Goal: Task Accomplishment & Management: Use online tool/utility

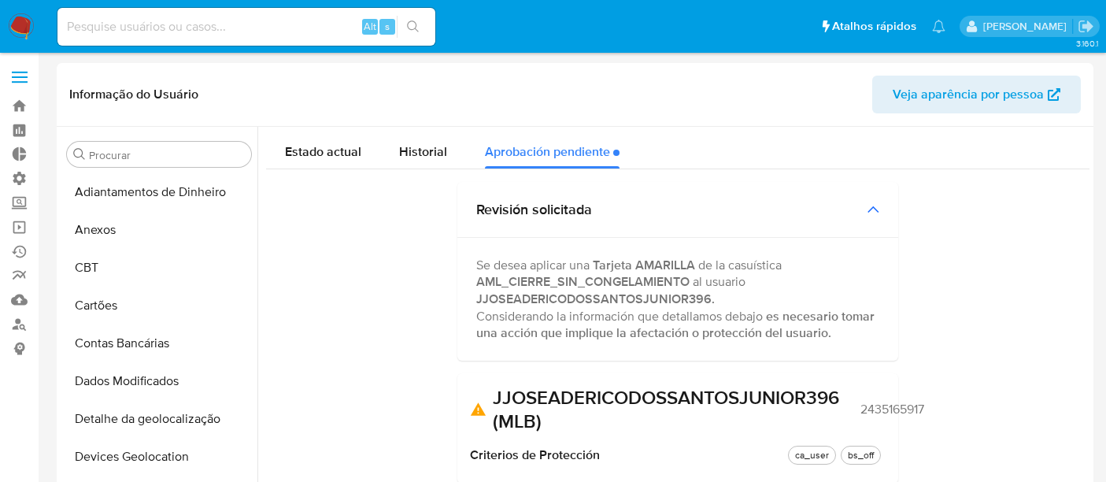
select select "10"
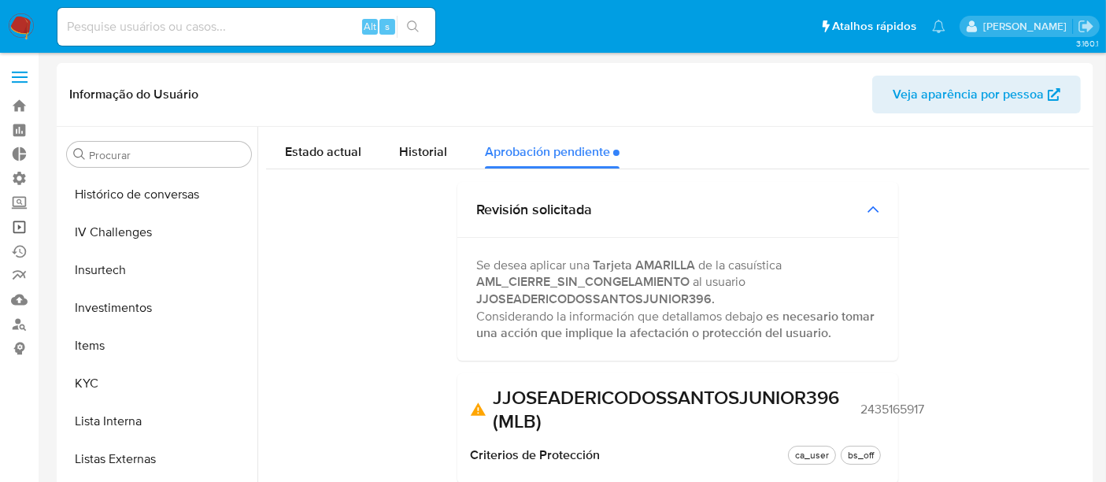
click at [27, 228] on link "Operações em massa" at bounding box center [93, 227] width 187 height 24
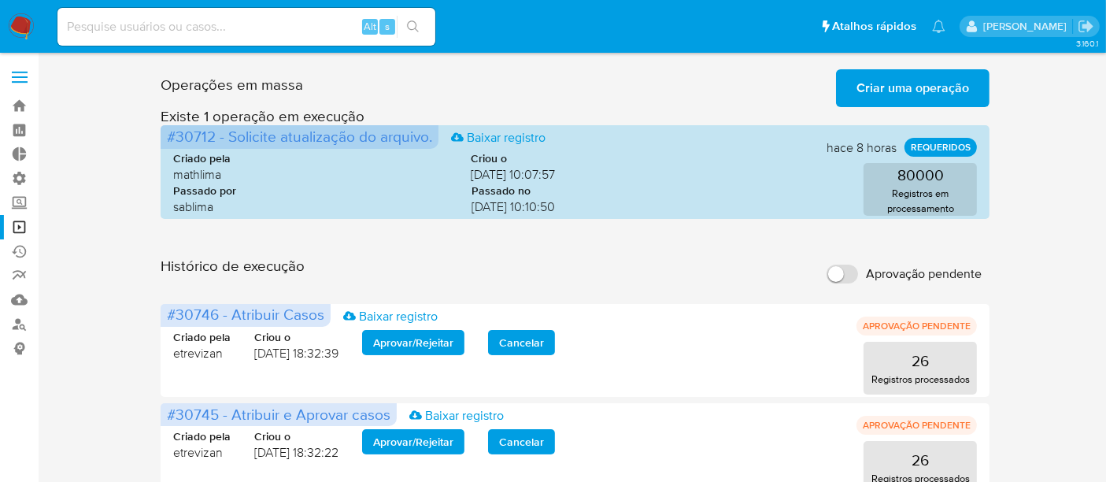
click at [691, 283] on div "Histórico de execução Aprovação pendente" at bounding box center [576, 274] width 830 height 35
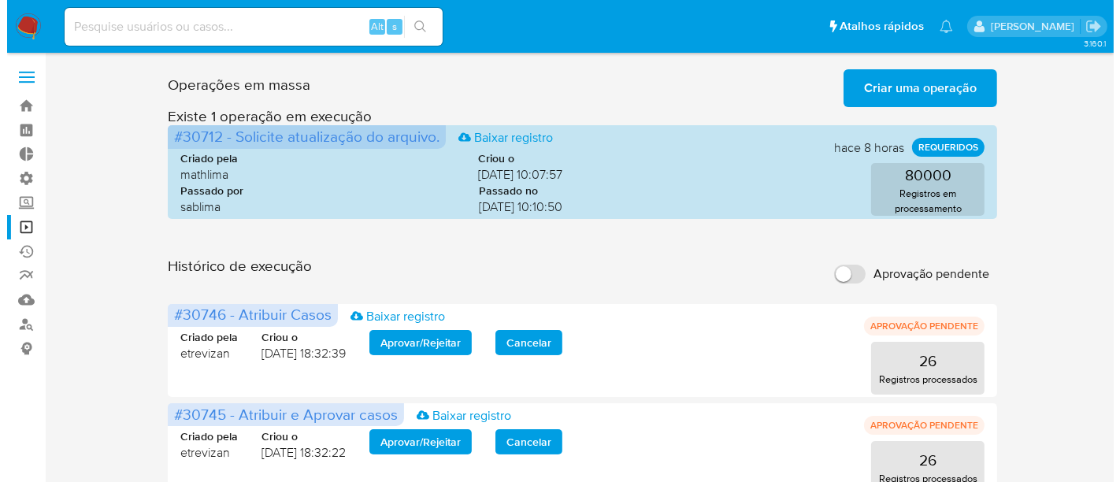
scroll to position [350, 0]
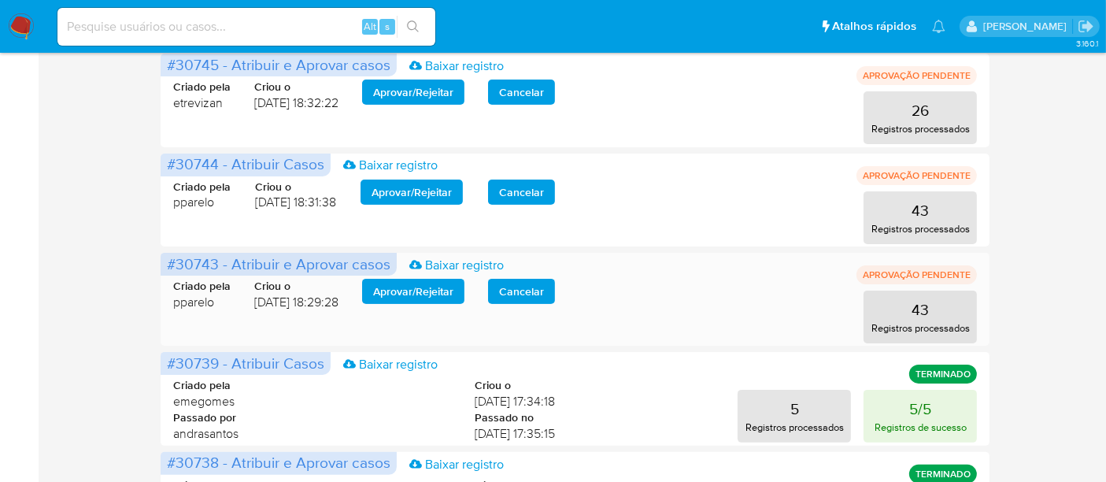
click at [418, 291] on span "Aprovar / Rejeitar" at bounding box center [413, 291] width 80 height 22
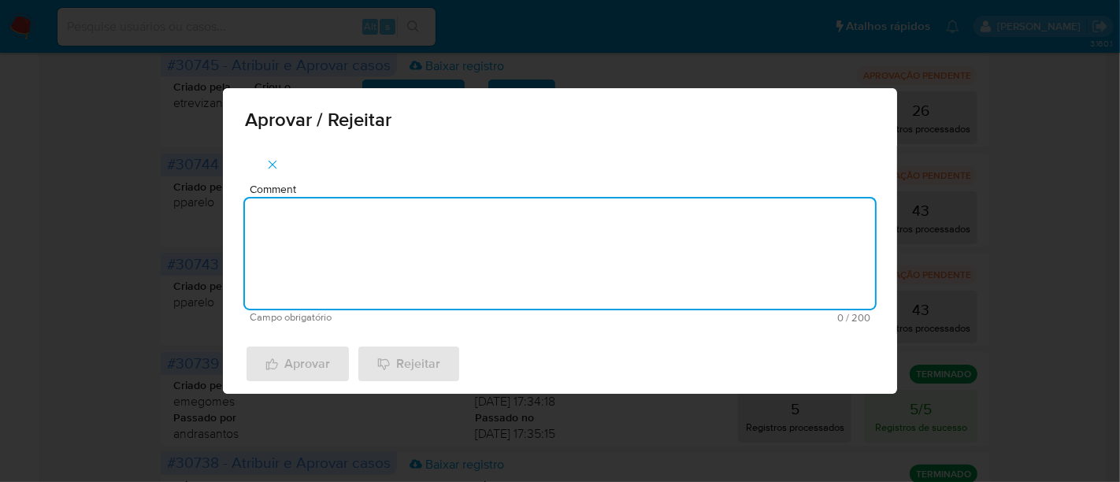
click at [362, 241] on textarea "Comment" at bounding box center [560, 253] width 630 height 110
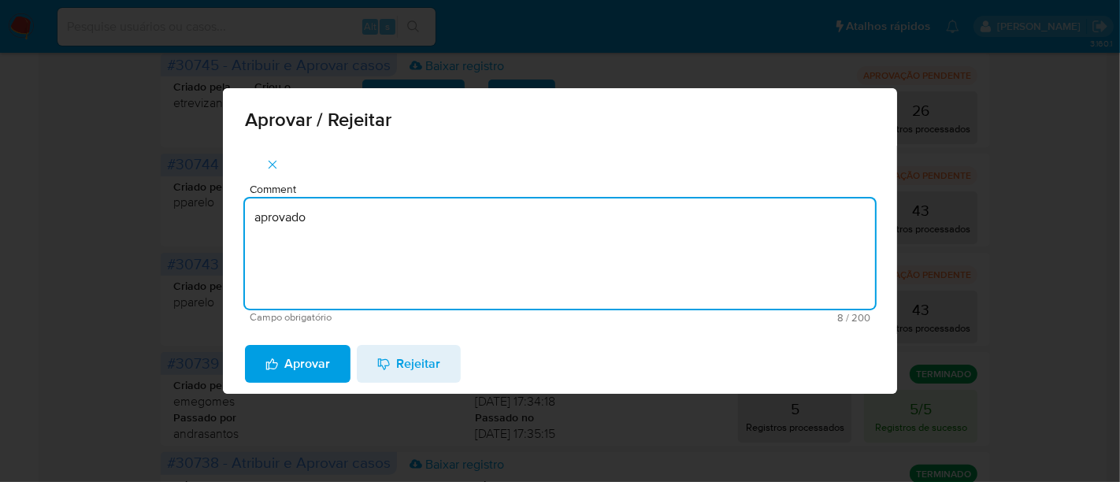
drag, startPoint x: 334, startPoint y: 217, endPoint x: 189, endPoint y: 213, distance: 145.0
click at [189, 213] on div "Aprovar / Rejeitar Comment aprovado Campo obrigatório 8 / 200 192 caracteres re…" at bounding box center [560, 241] width 1120 height 482
type textarea "aprovado"
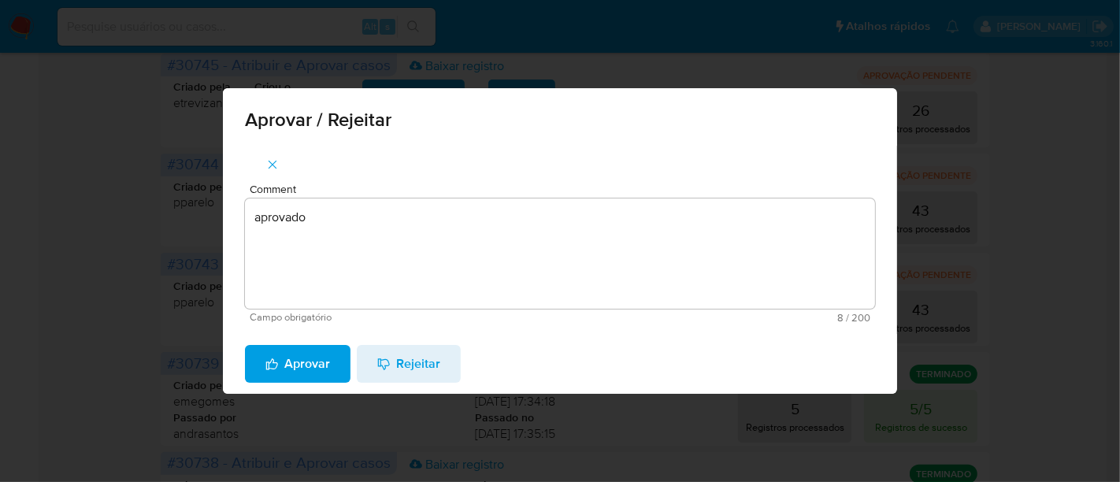
click at [290, 365] on span "Aprovar" at bounding box center [297, 364] width 65 height 35
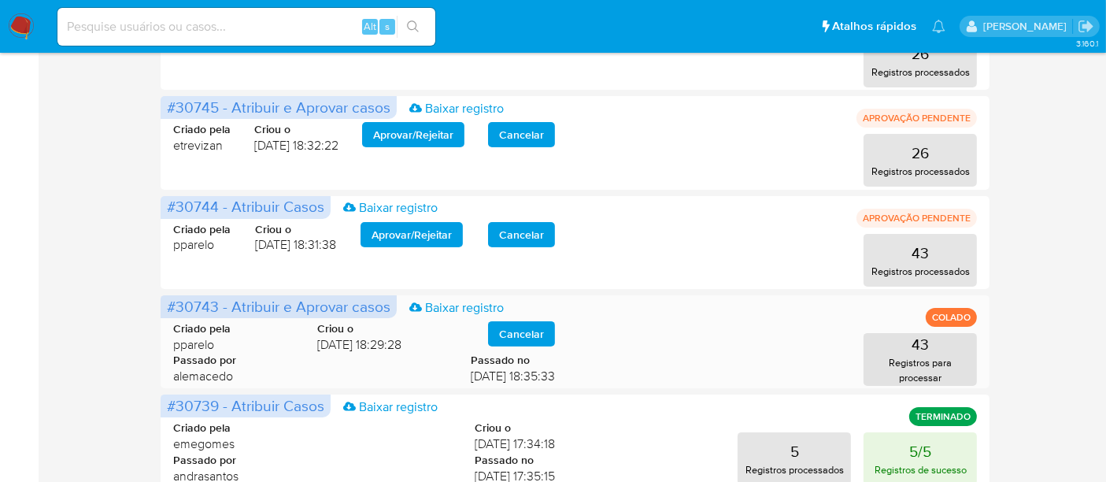
scroll to position [292, 0]
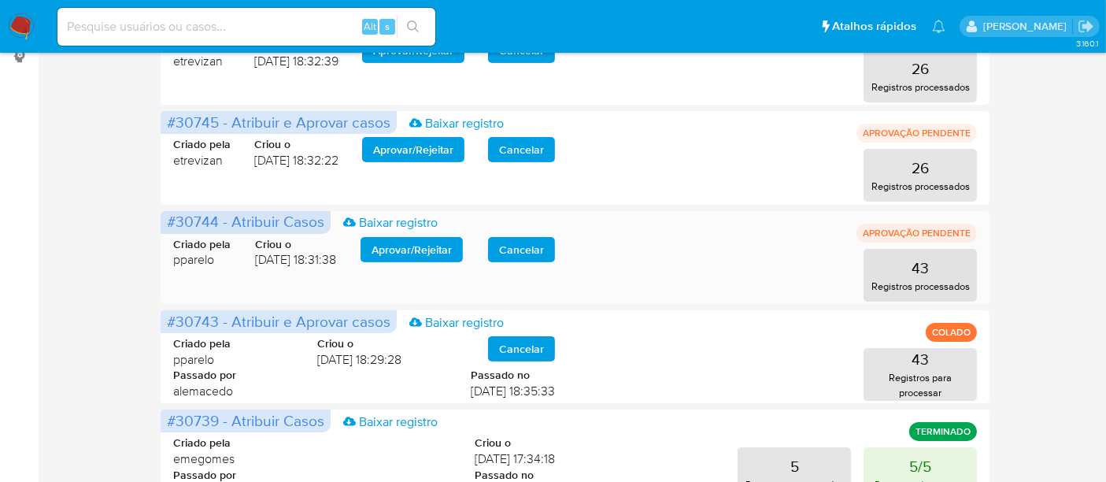
click at [411, 254] on span "Aprovar / Rejeitar" at bounding box center [412, 250] width 80 height 22
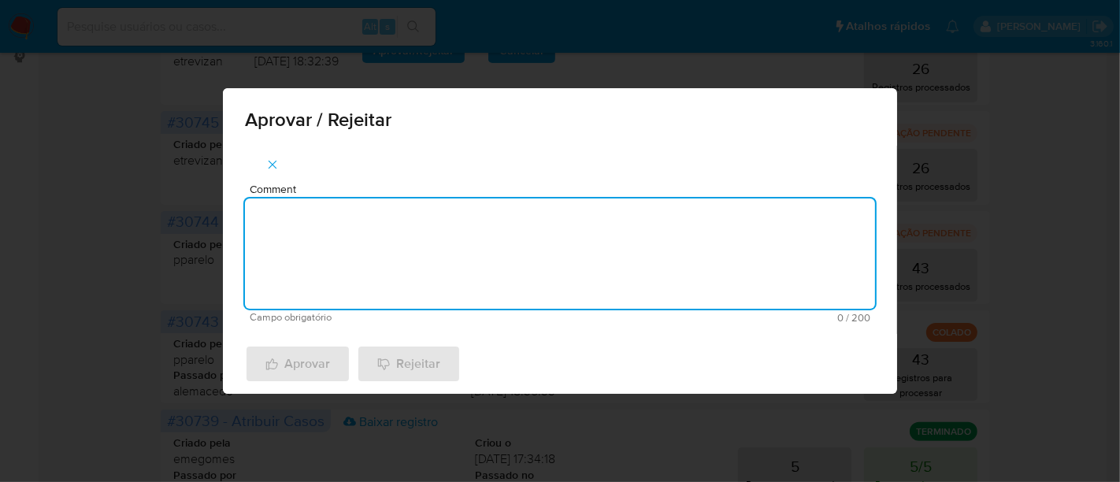
click at [317, 232] on textarea "Comment" at bounding box center [560, 253] width 630 height 110
paste textarea "aprovado"
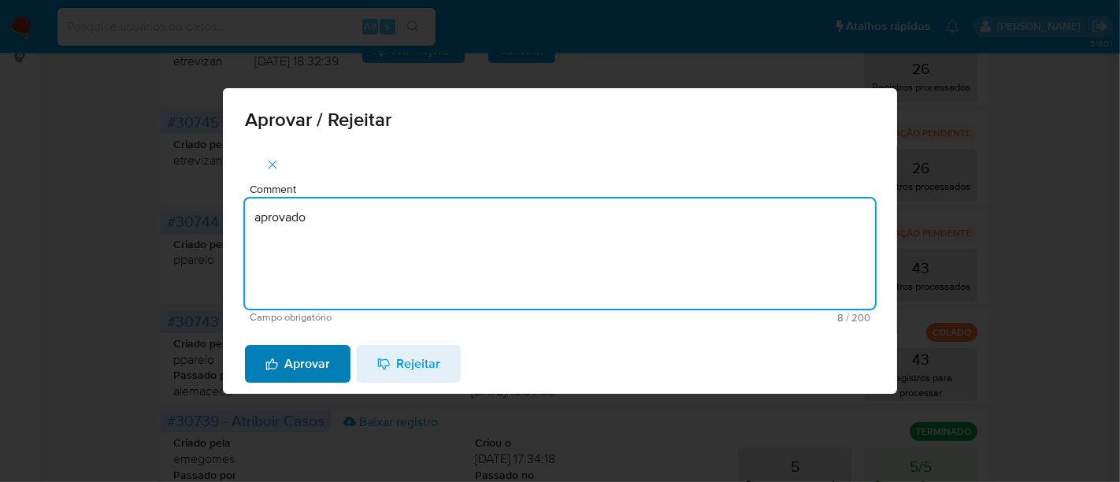
type textarea "aprovado"
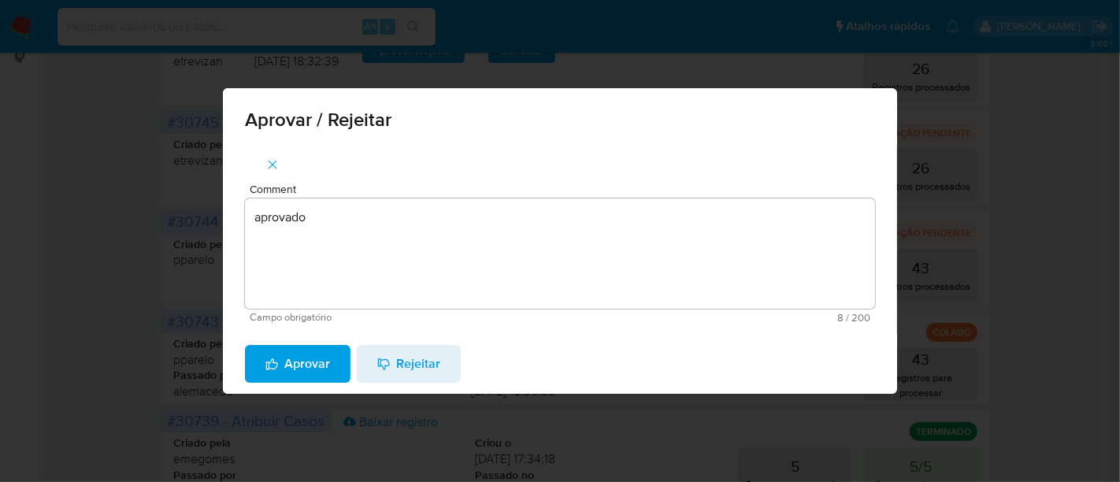
click at [321, 350] on span "Aprovar" at bounding box center [297, 364] width 65 height 35
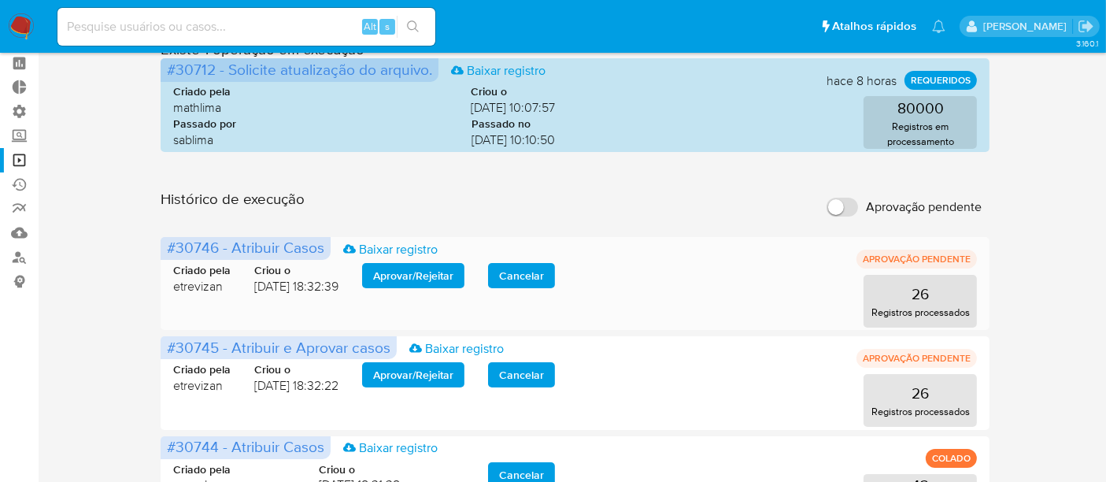
scroll to position [29, 0]
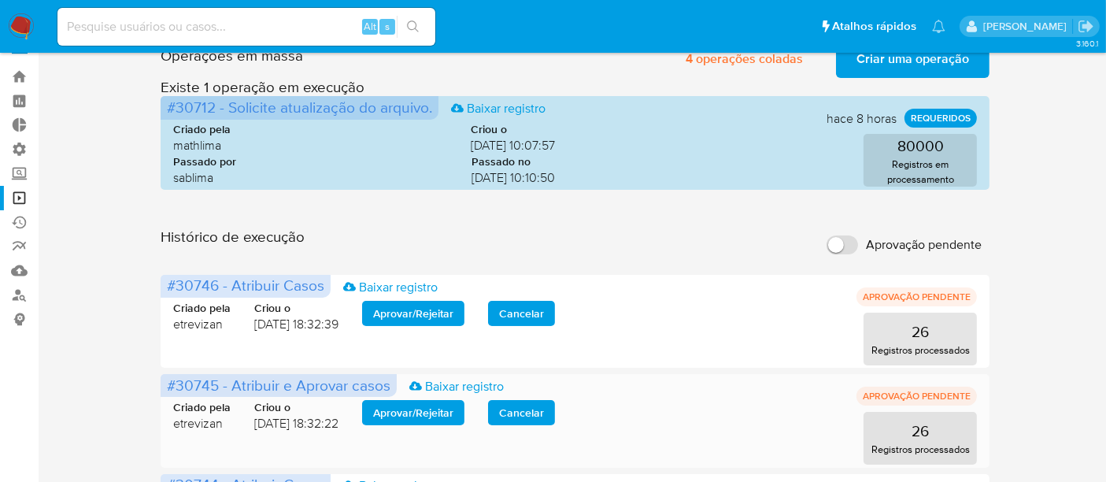
click at [421, 416] on span "Aprovar / Rejeitar" at bounding box center [413, 413] width 80 height 22
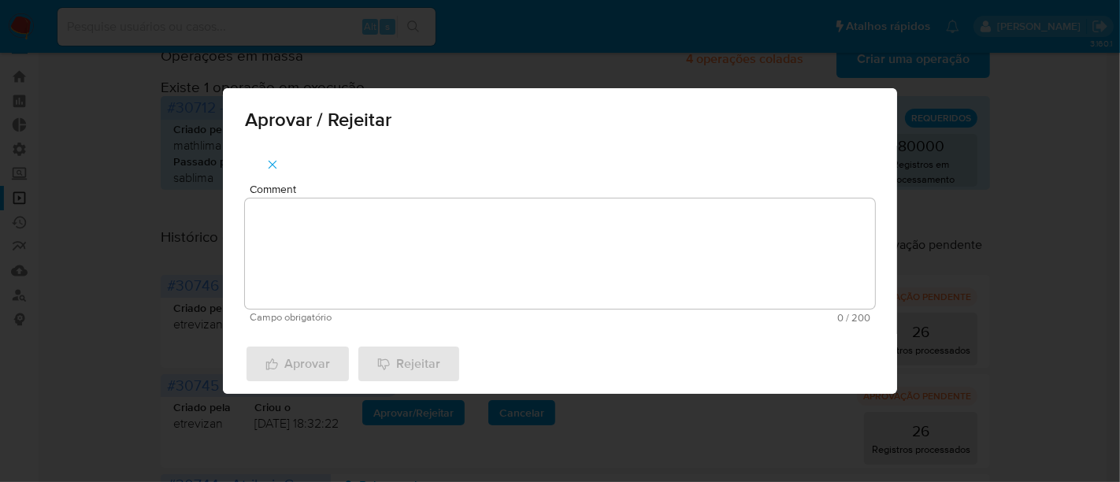
click at [309, 243] on textarea "Comment" at bounding box center [560, 253] width 630 height 110
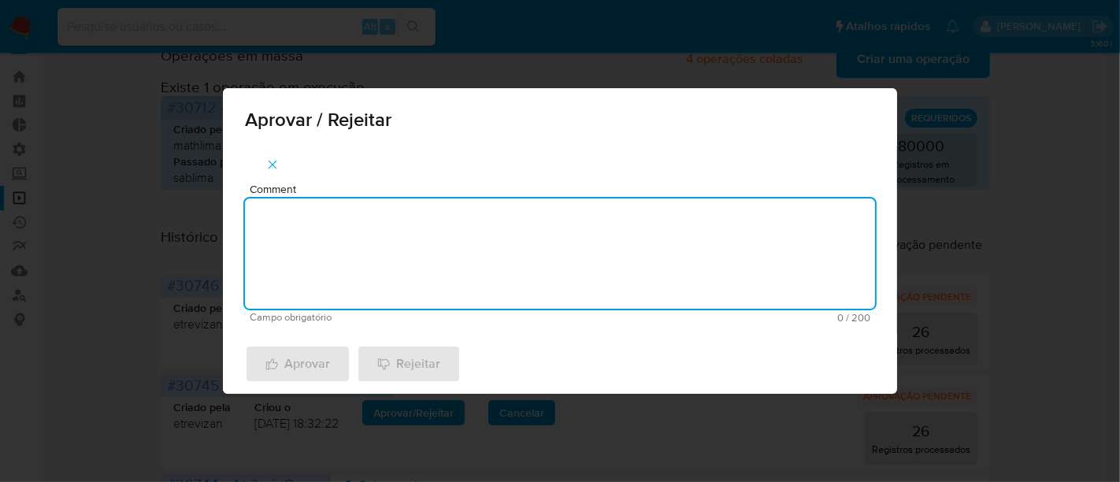
paste textarea "aprovado"
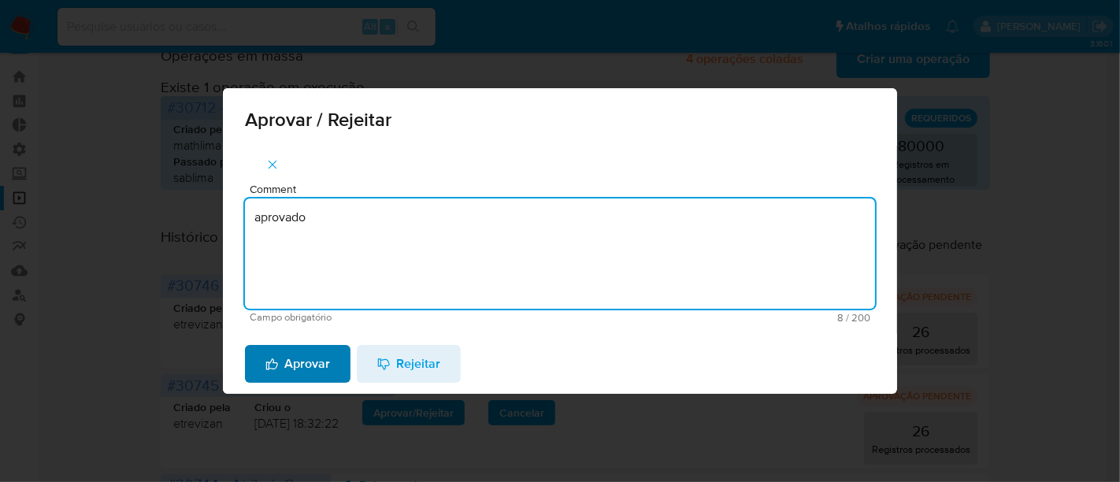
type textarea "aprovado"
click at [291, 365] on span "Aprovar" at bounding box center [297, 364] width 65 height 35
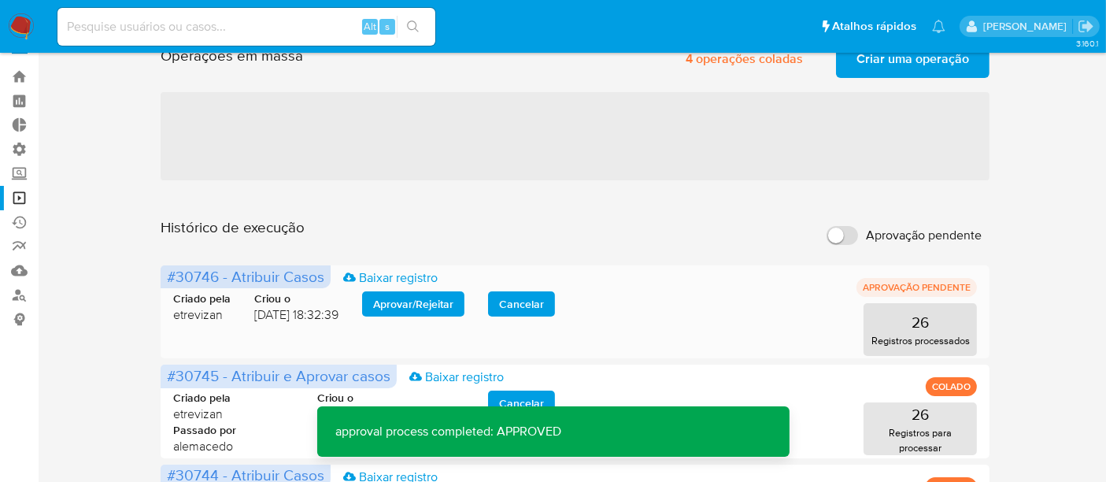
click at [413, 311] on span "Aprovar / Rejeitar" at bounding box center [413, 304] width 80 height 22
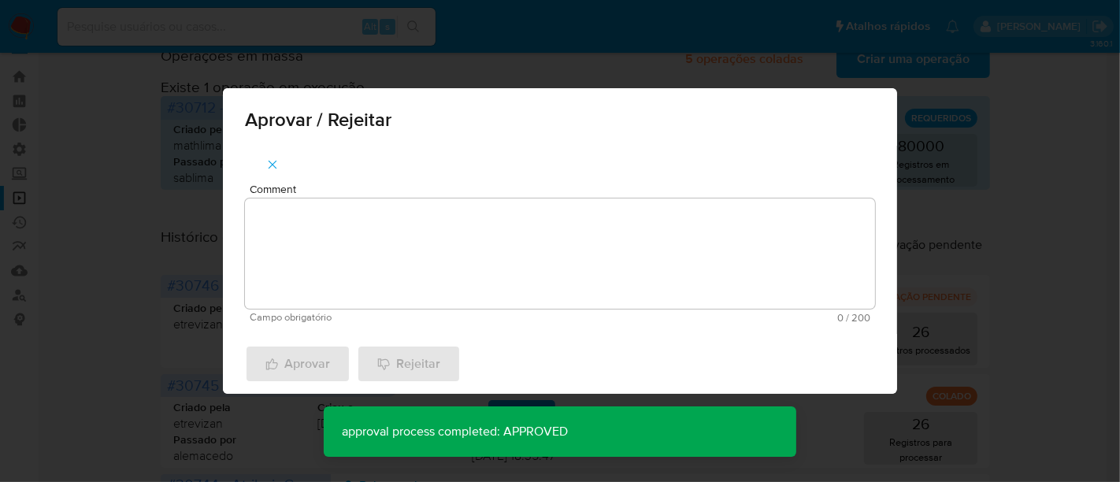
click at [328, 235] on textarea "Comment" at bounding box center [560, 253] width 630 height 110
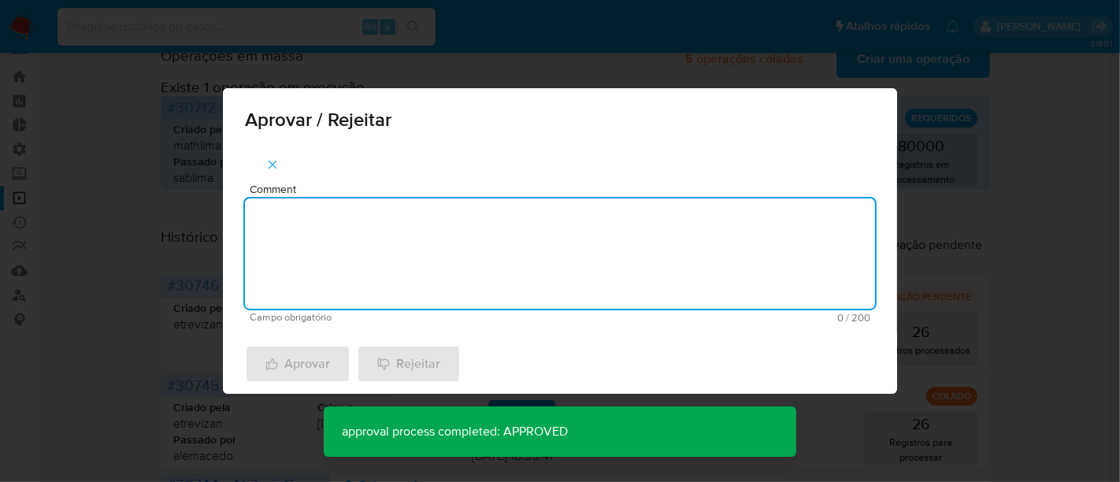
paste textarea "aprovado"
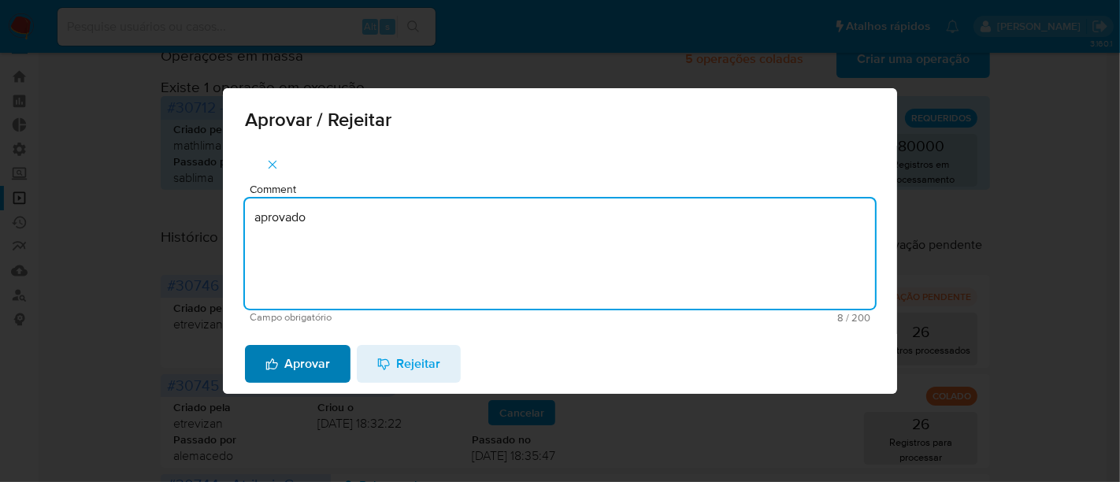
type textarea "aprovado"
click at [310, 361] on span "Aprovar" at bounding box center [297, 364] width 65 height 35
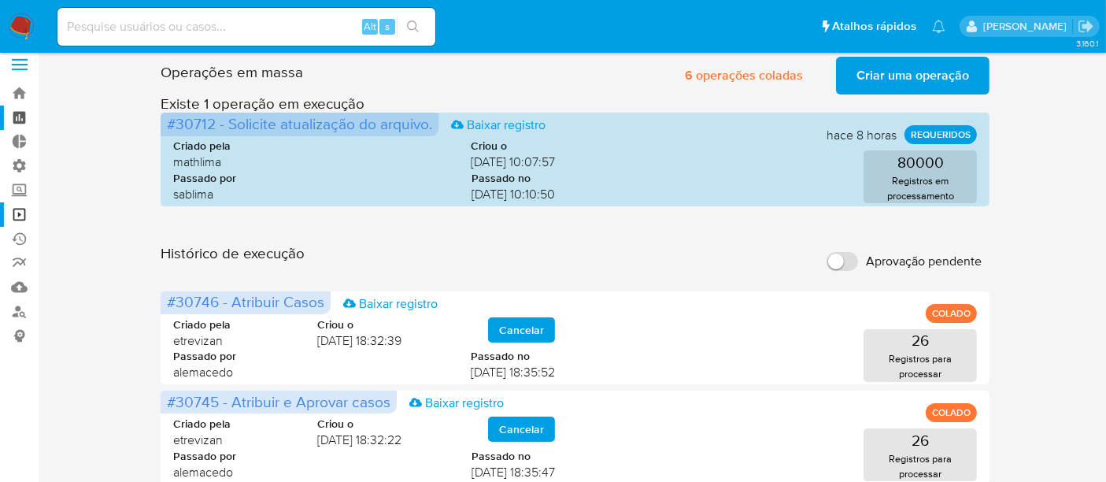
scroll to position [0, 0]
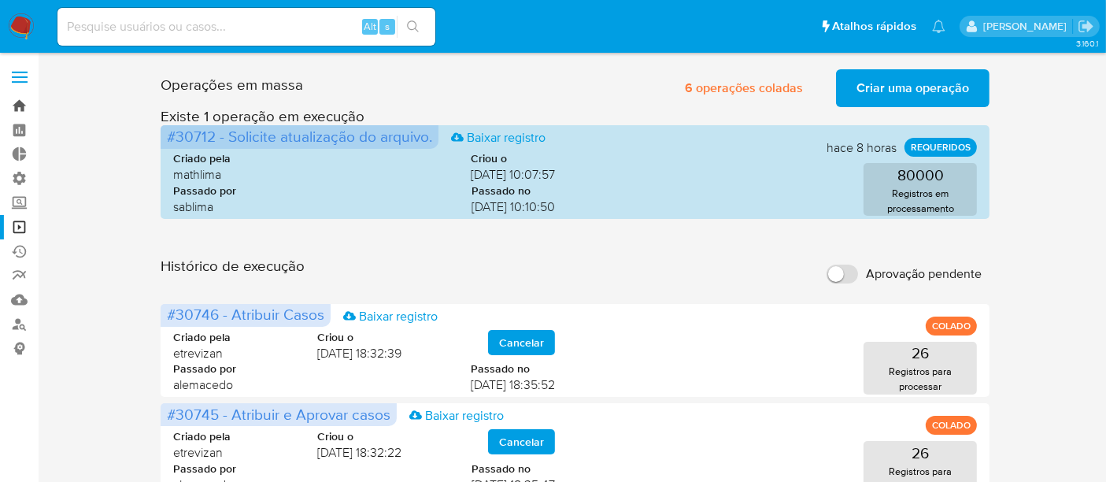
click at [32, 102] on link "Bandeja" at bounding box center [93, 106] width 187 height 24
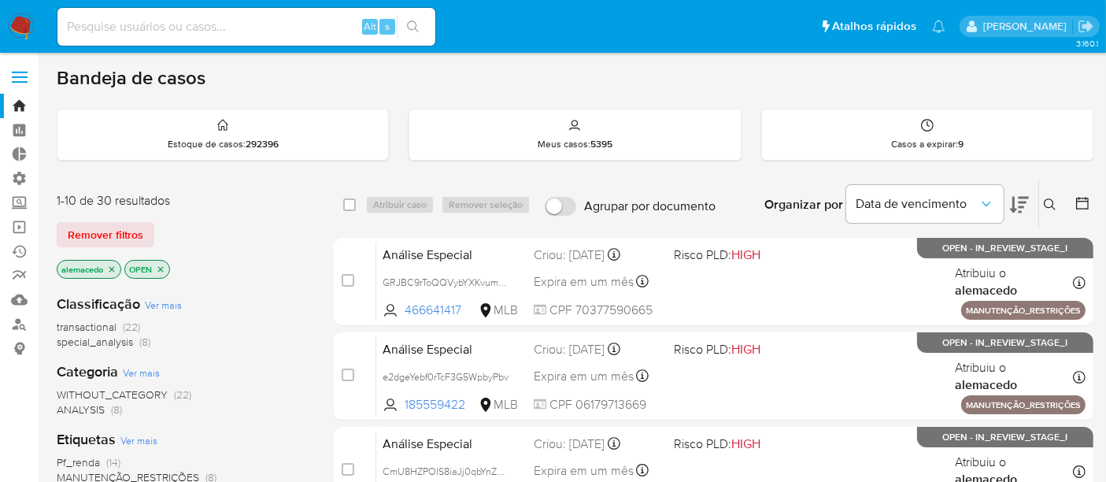
click at [104, 229] on span "Remover filtros" at bounding box center [106, 235] width 76 height 22
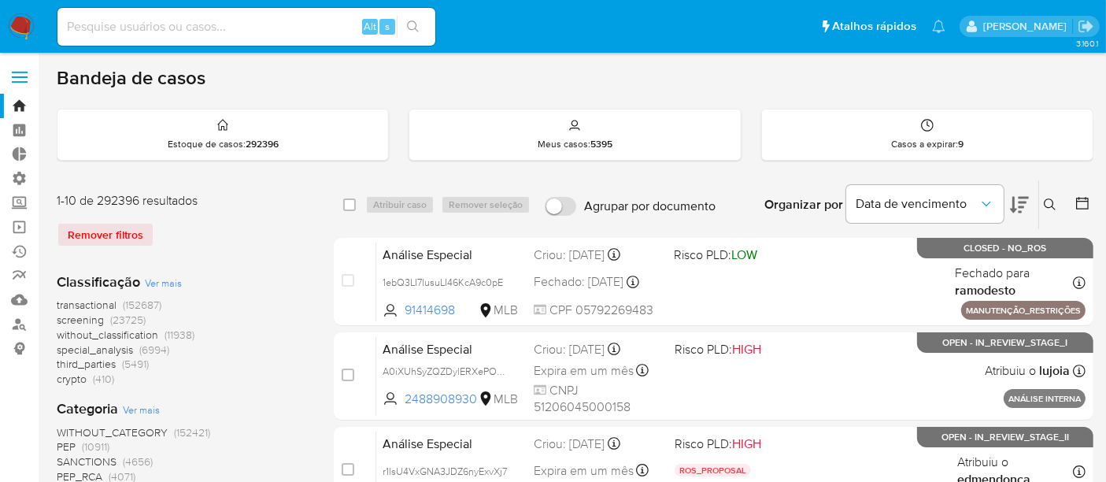
click at [1043, 199] on button at bounding box center [1053, 204] width 26 height 19
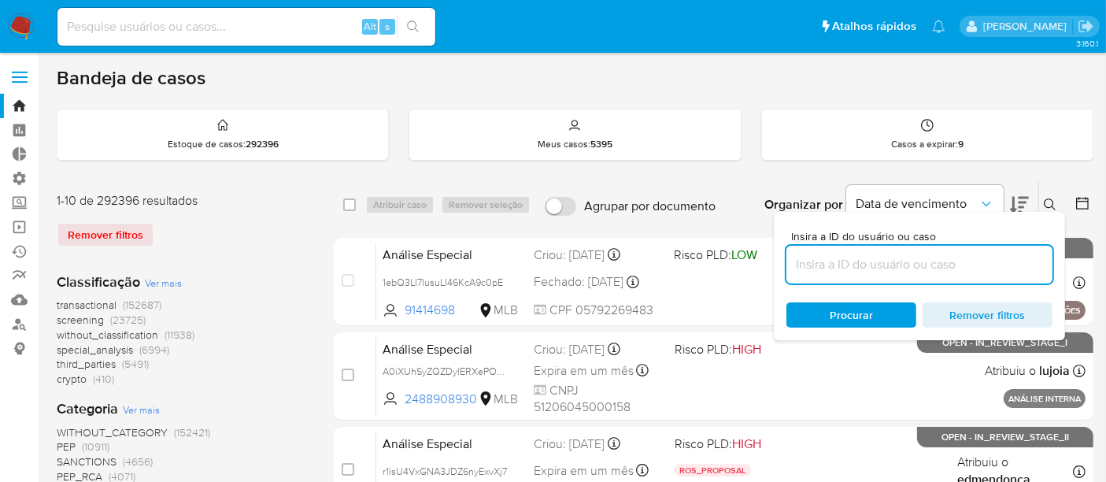
click at [856, 265] on input at bounding box center [920, 264] width 266 height 20
type input "TXRDFg8mpQcjQgjxYWtJyoYt"
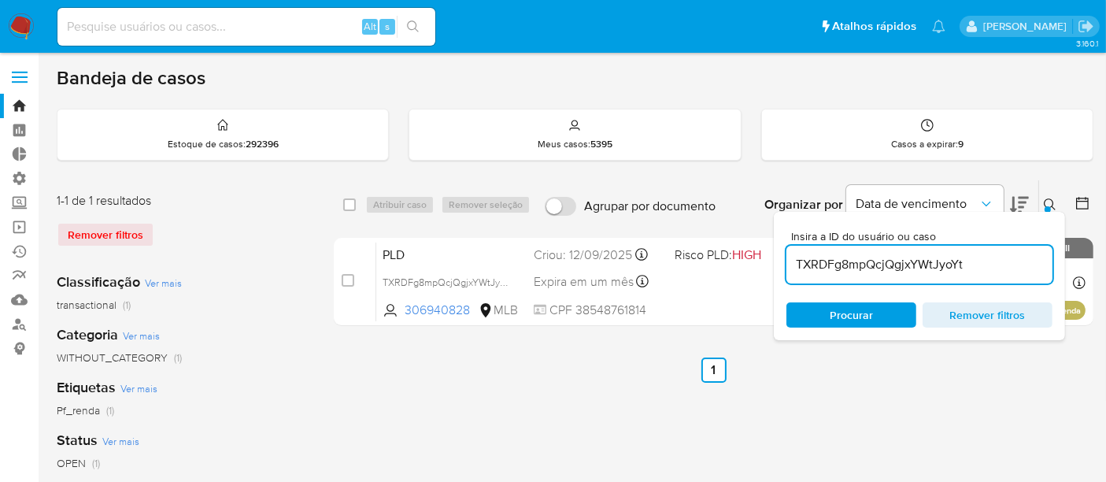
click at [859, 307] on span "Procurar" at bounding box center [851, 314] width 43 height 25
click at [1055, 198] on icon at bounding box center [1050, 204] width 13 height 13
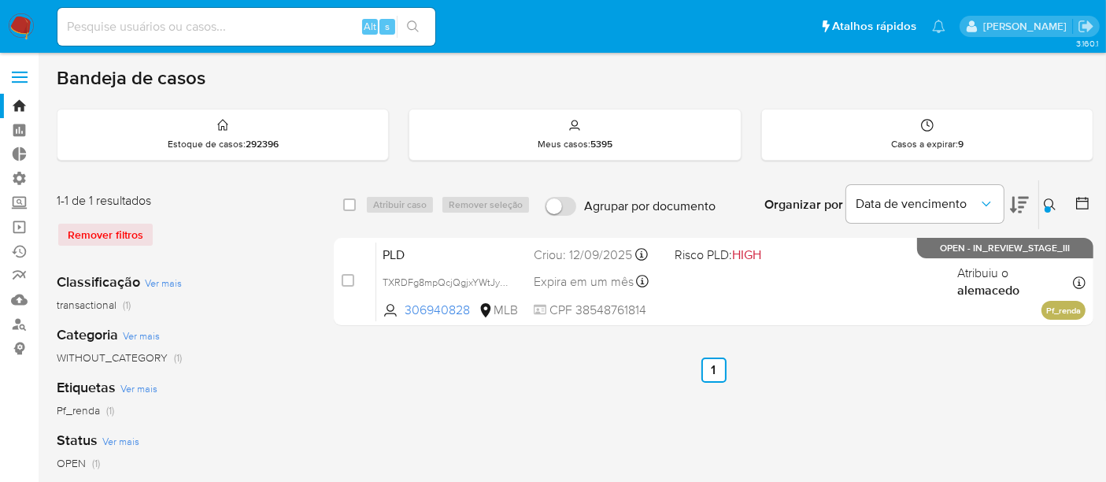
click at [1054, 201] on icon at bounding box center [1050, 204] width 13 height 13
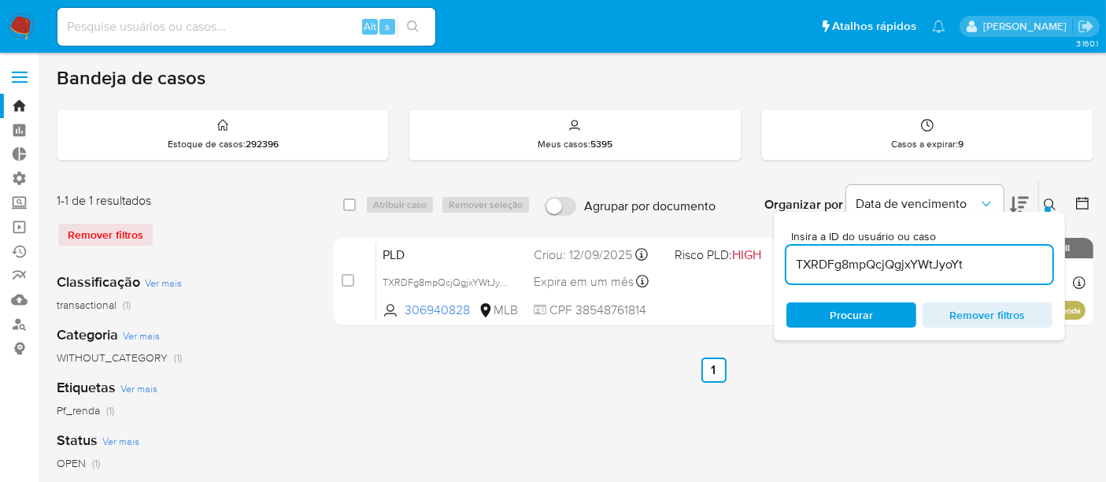
click at [871, 271] on input "TXRDFg8mpQcjQgjxYWtJyoYt" at bounding box center [920, 264] width 266 height 20
drag, startPoint x: 799, startPoint y: 260, endPoint x: 1041, endPoint y: 260, distance: 242.6
click at [1041, 260] on input "TXRDFg8mpQcjQgjxYWtJyoYt" at bounding box center [920, 264] width 266 height 20
type input "DpquWE3zIPXWLqRrTll4jeTE"
click at [866, 320] on span "Procurar" at bounding box center [851, 314] width 43 height 25
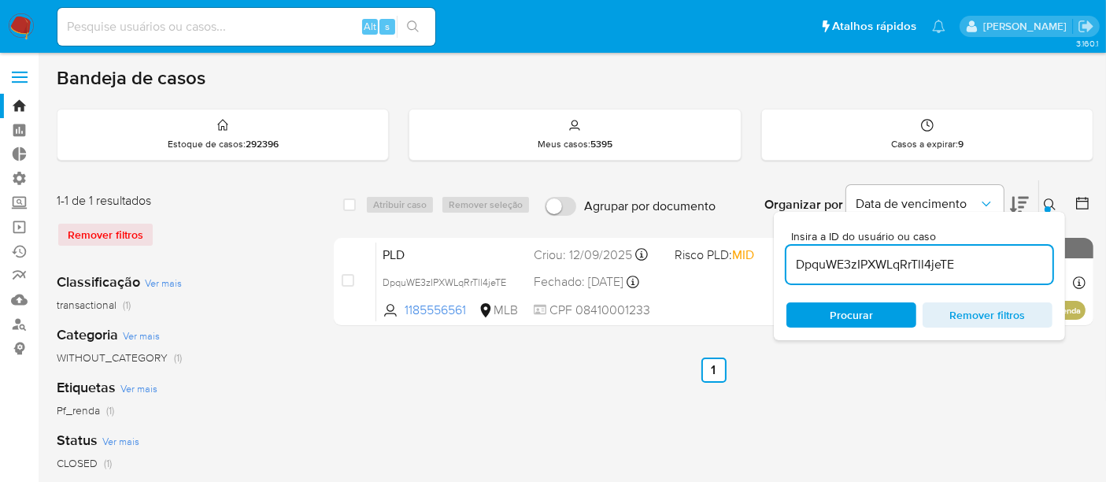
click at [1042, 206] on button at bounding box center [1053, 204] width 26 height 19
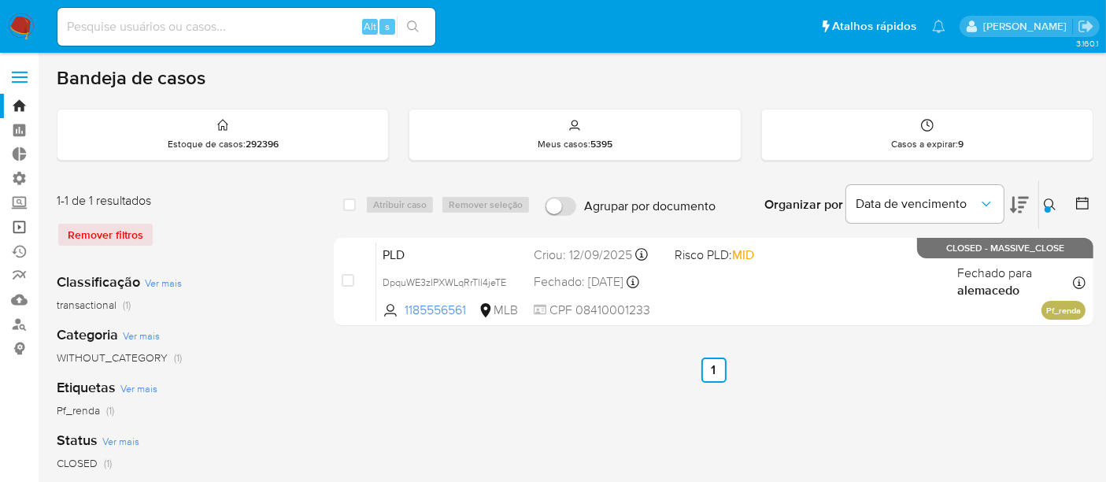
click at [19, 230] on link "Operações em massa" at bounding box center [93, 227] width 187 height 24
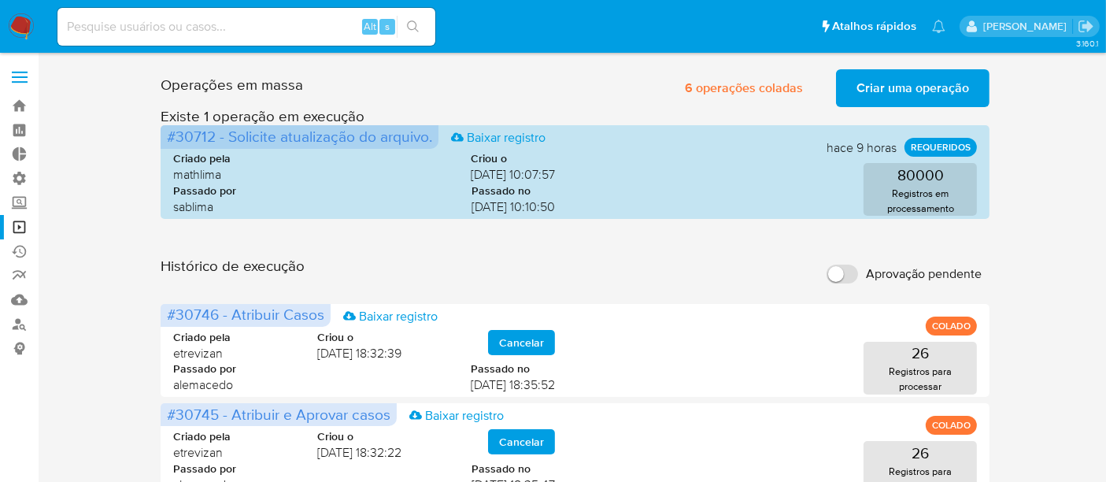
click at [888, 88] on span "Criar uma operação" at bounding box center [913, 88] width 113 height 35
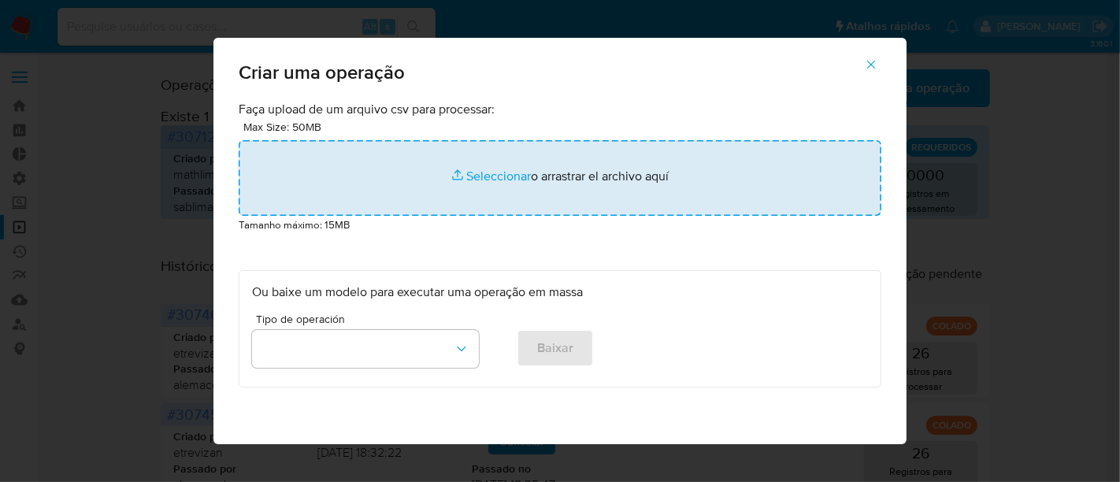
click at [482, 173] on input "file" at bounding box center [560, 178] width 643 height 76
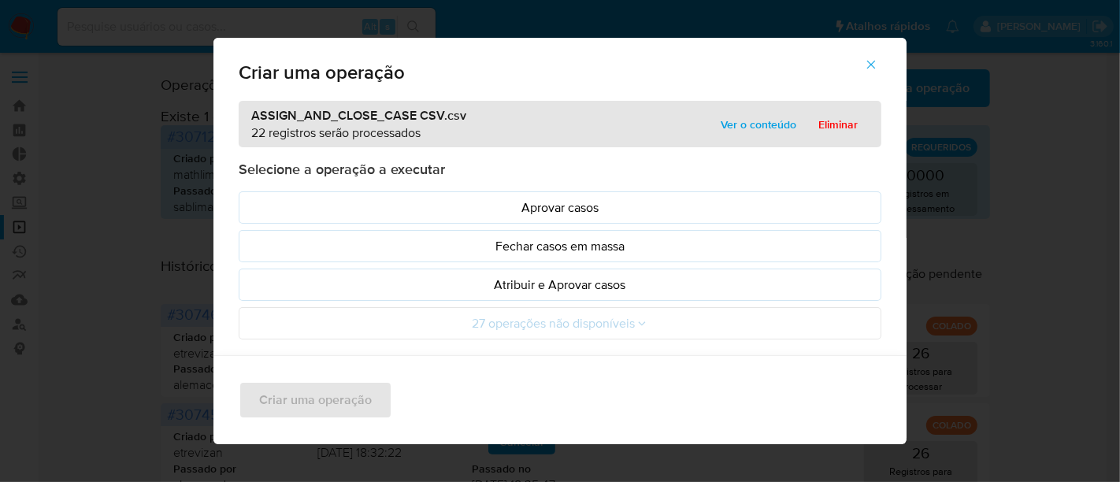
click at [732, 123] on span "Ver o conteúdo" at bounding box center [759, 124] width 76 height 22
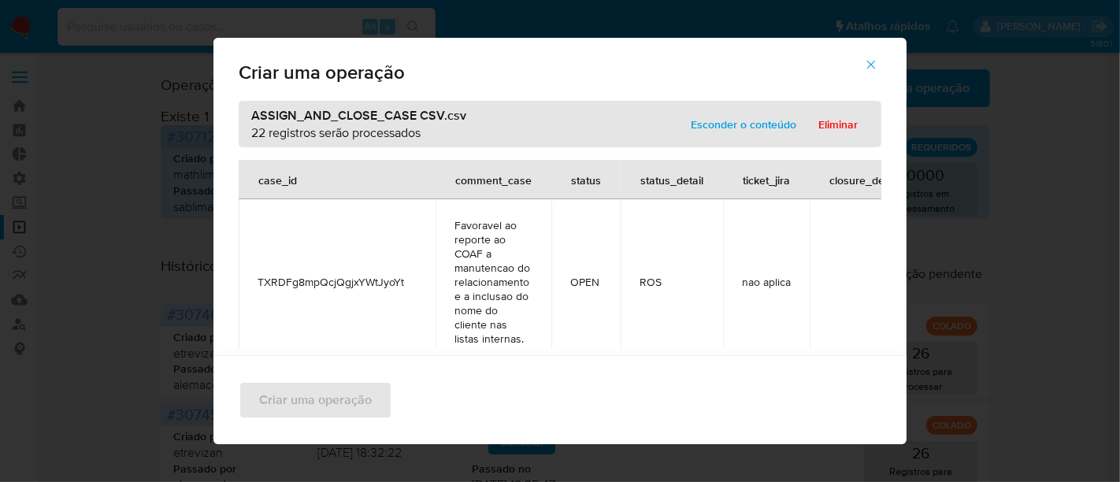
click at [740, 128] on span "Esconder o conteúdo" at bounding box center [744, 124] width 106 height 22
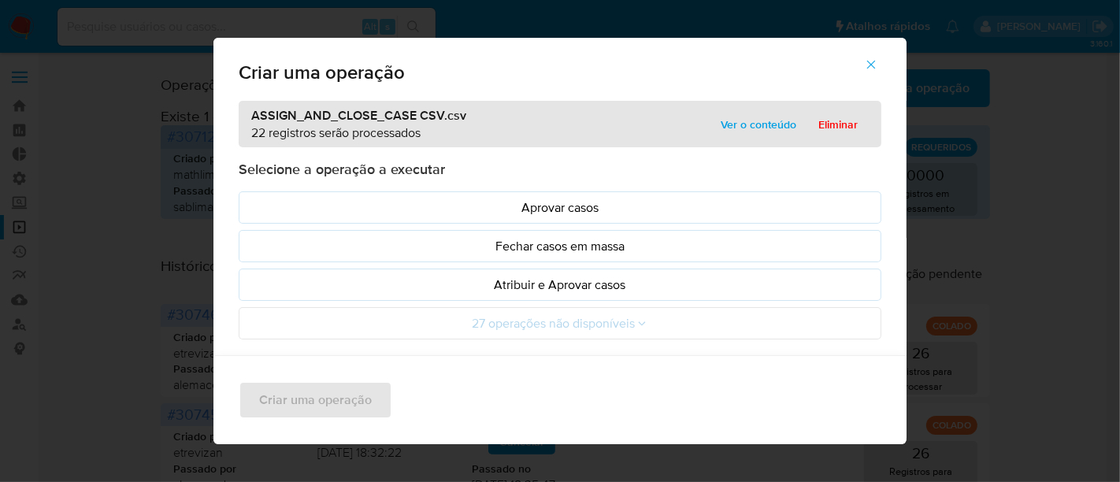
click at [743, 122] on span "Ver o conteúdo" at bounding box center [759, 124] width 76 height 22
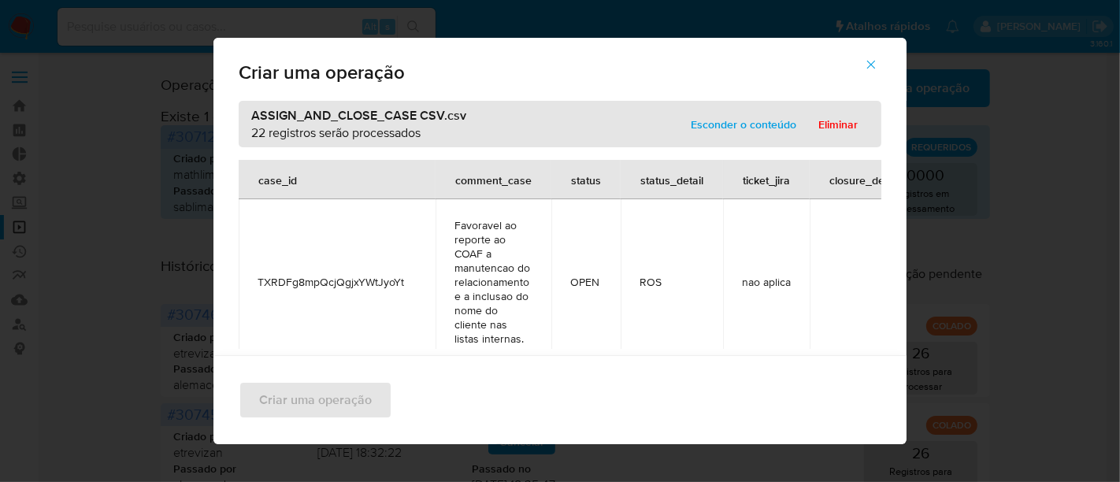
click at [773, 124] on span "Esconder o conteúdo" at bounding box center [744, 124] width 106 height 22
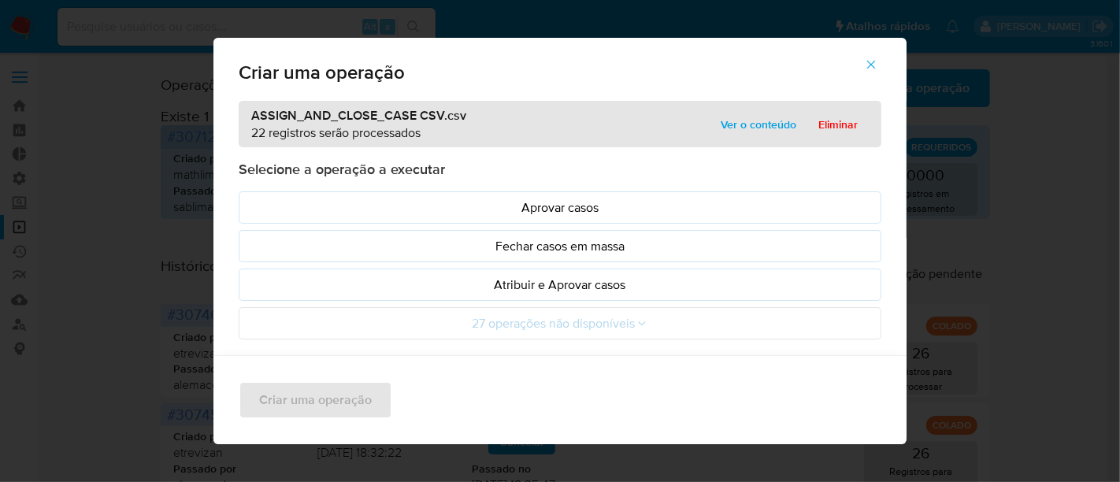
click at [751, 130] on span "Ver o conteúdo" at bounding box center [759, 124] width 76 height 22
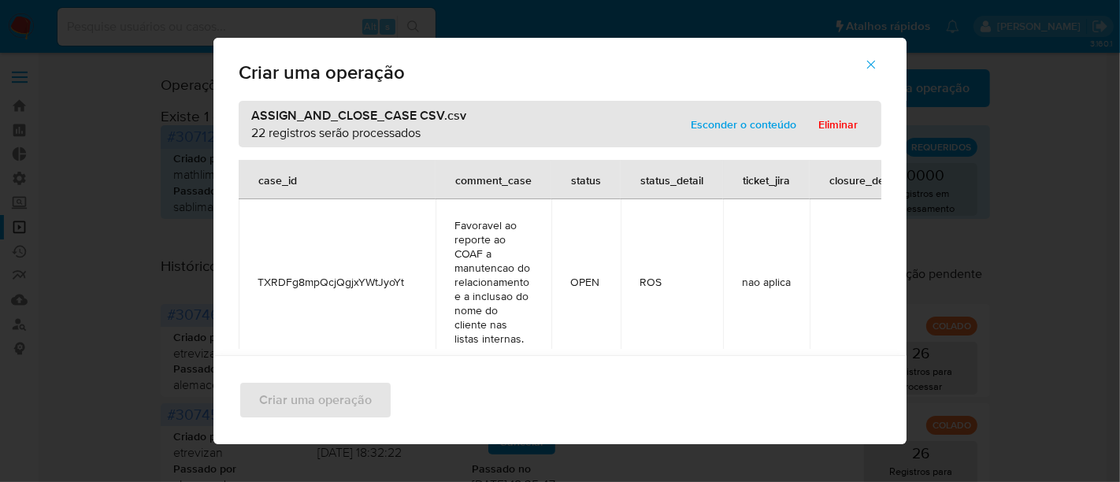
click at [720, 123] on span "Esconder o conteúdo" at bounding box center [744, 124] width 106 height 22
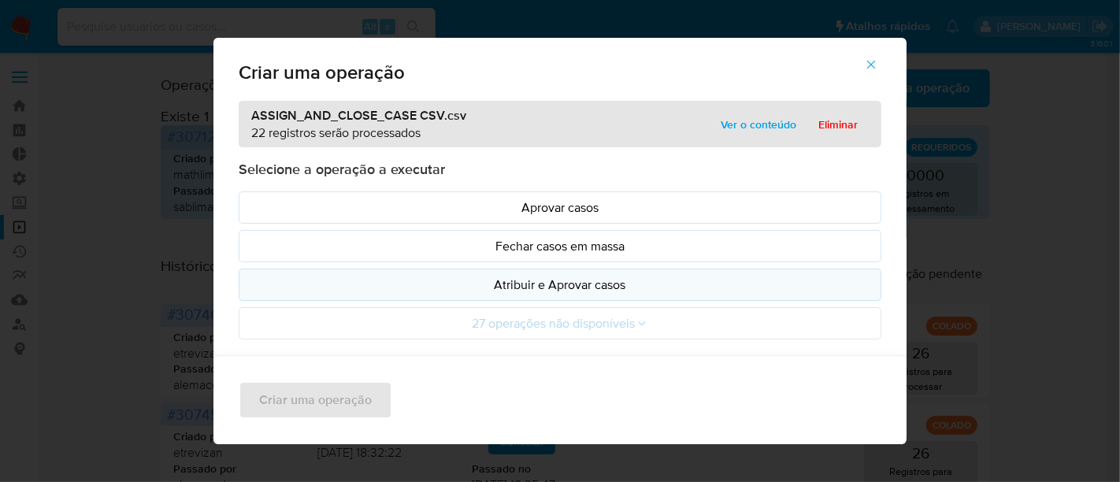
click at [553, 282] on p "Atribuir e Aprovar casos" at bounding box center [560, 285] width 616 height 18
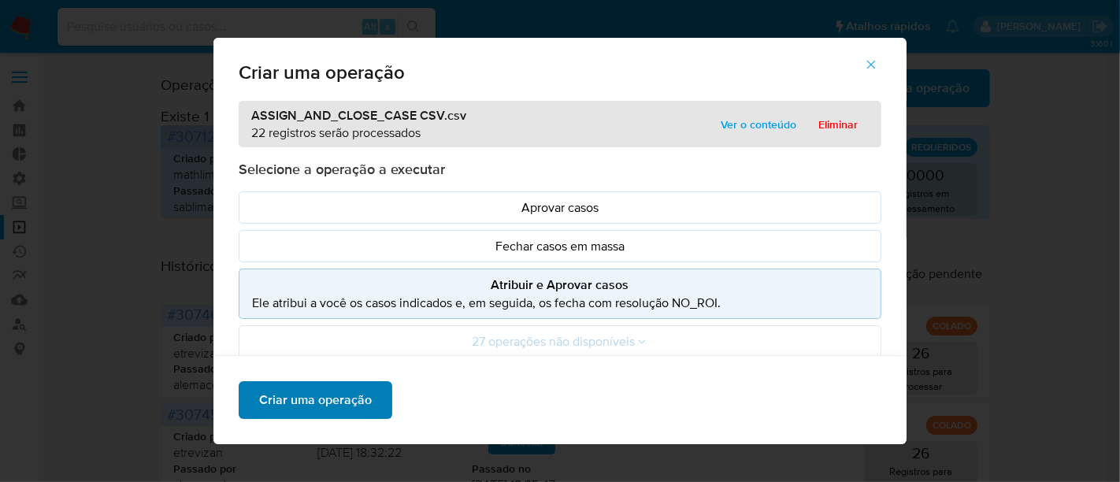
click at [348, 406] on span "Criar uma operação" at bounding box center [315, 400] width 113 height 35
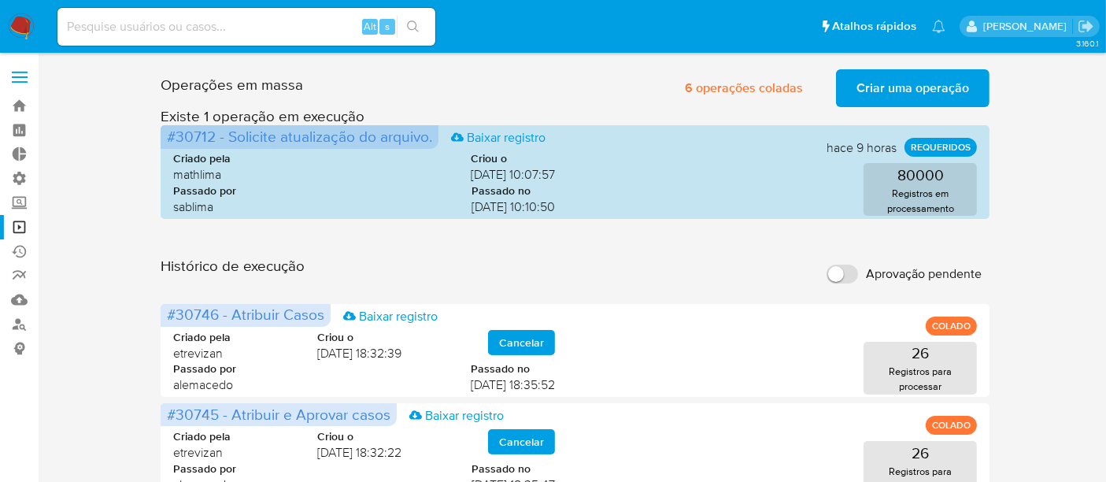
click at [909, 81] on span "Criar uma operação" at bounding box center [913, 88] width 113 height 35
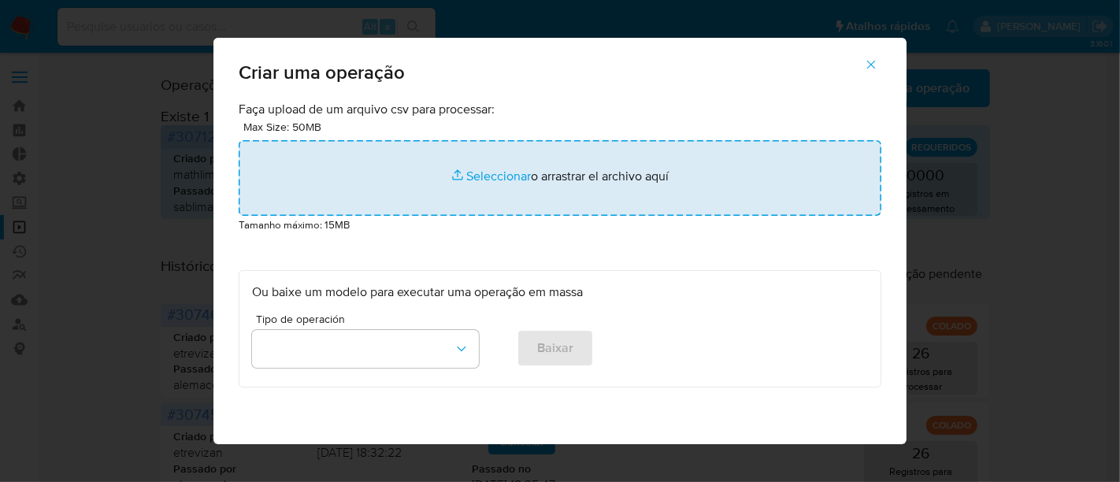
click at [486, 169] on input "file" at bounding box center [560, 178] width 643 height 76
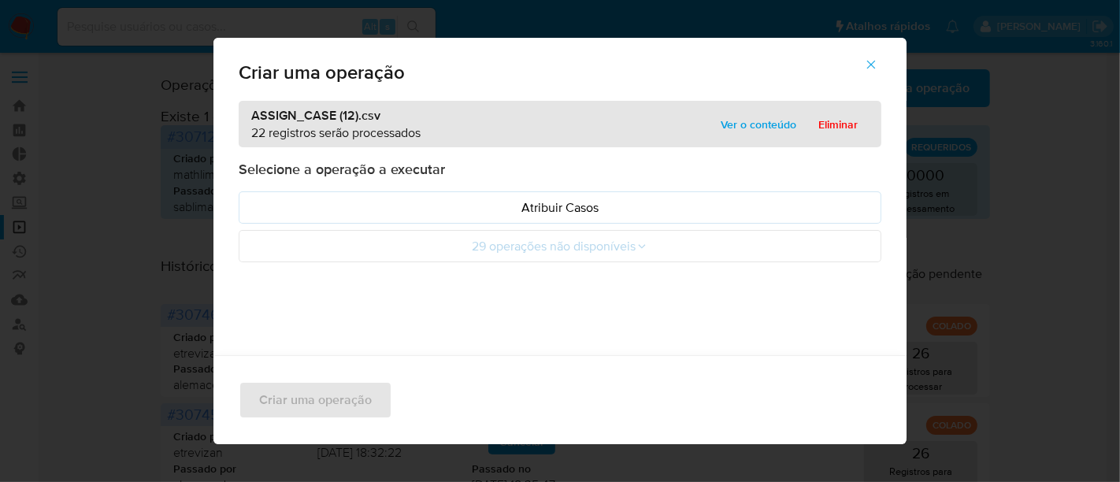
click at [742, 127] on span "Ver o conteúdo" at bounding box center [759, 124] width 76 height 22
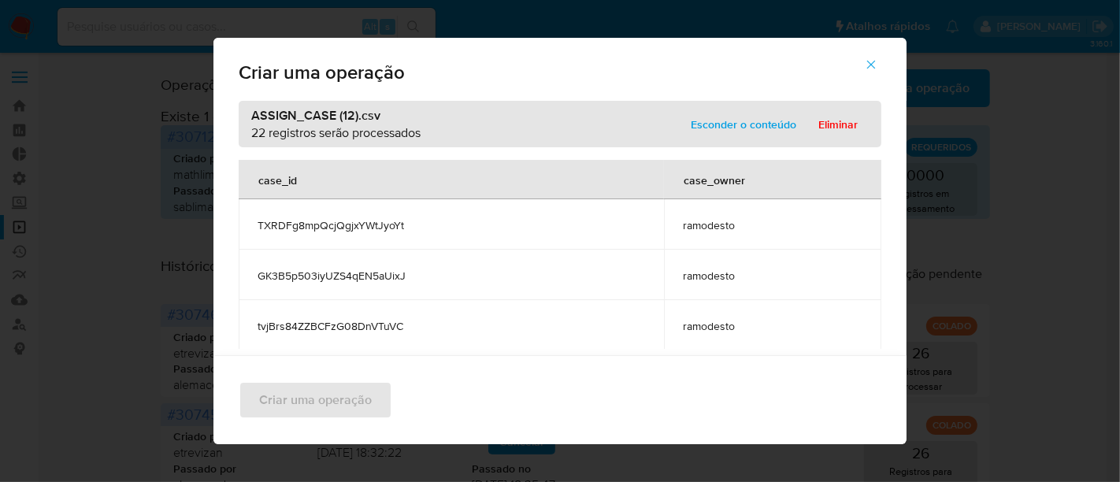
click at [738, 116] on span "Esconder o conteúdo" at bounding box center [744, 124] width 106 height 22
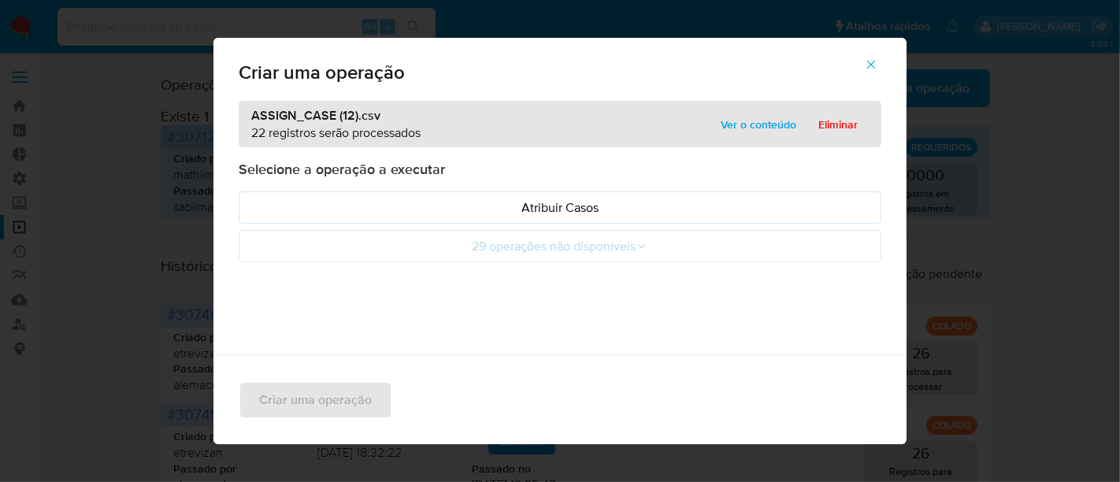
click at [746, 121] on span "Ver o conteúdo" at bounding box center [759, 124] width 76 height 22
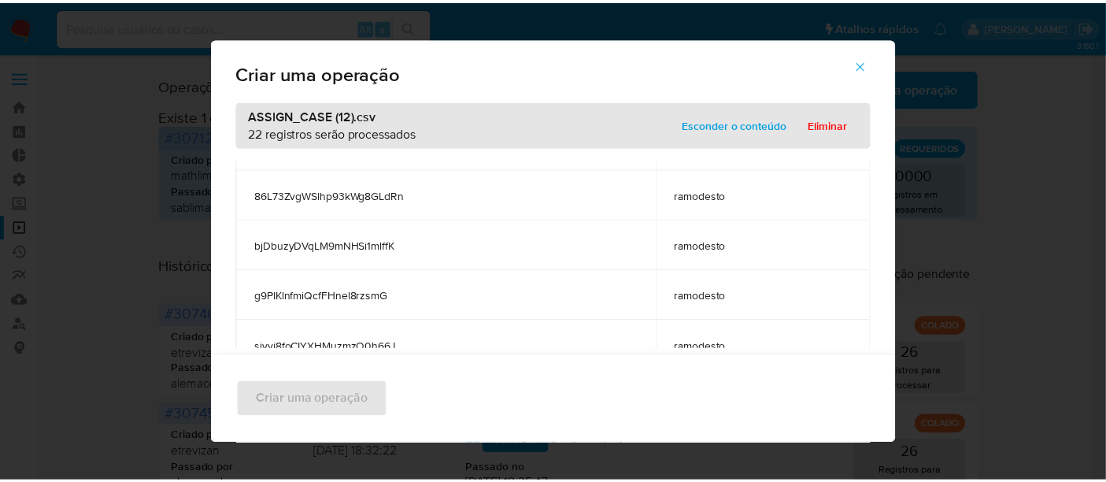
scroll to position [437, 0]
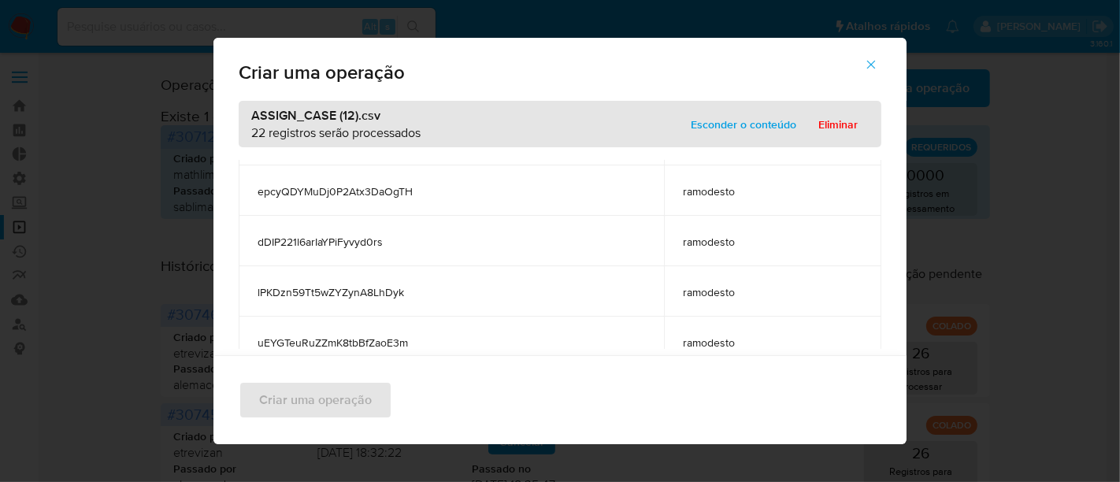
click at [760, 124] on span "Esconder o conteúdo" at bounding box center [744, 124] width 106 height 22
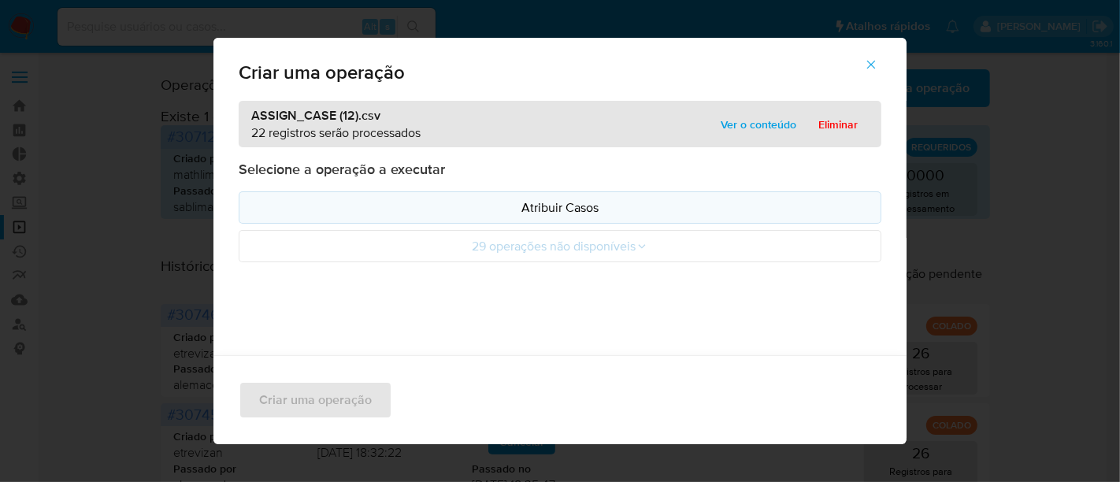
click at [568, 206] on p "Atribuir Casos" at bounding box center [560, 207] width 616 height 18
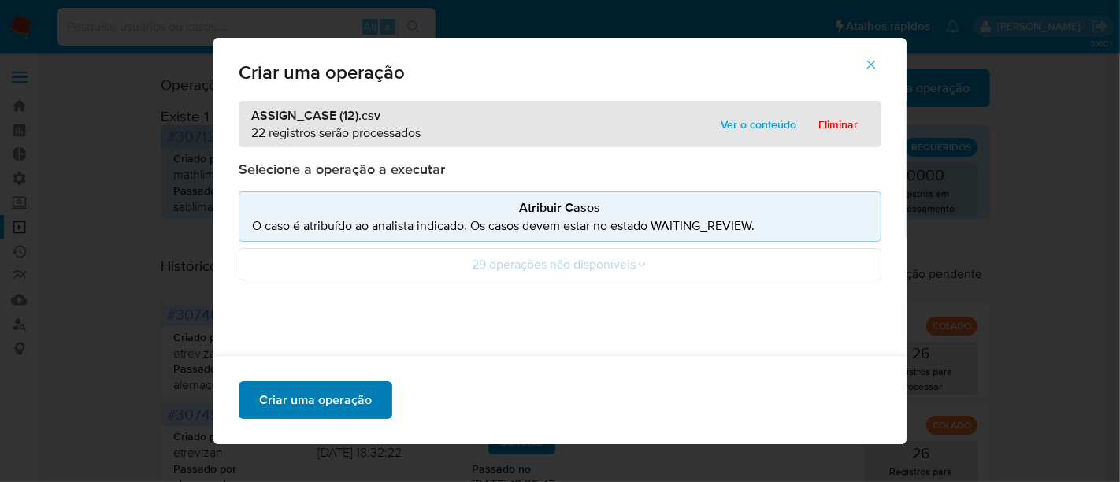
click at [303, 407] on span "Criar uma operação" at bounding box center [315, 400] width 113 height 35
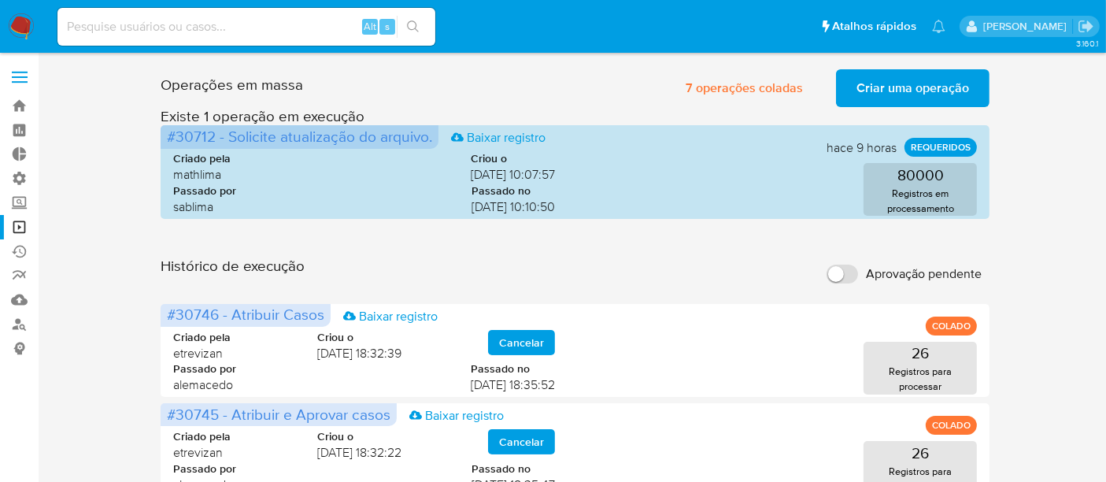
click at [103, 28] on input at bounding box center [246, 27] width 378 height 20
paste input "2456783971"
type input "2456783971"
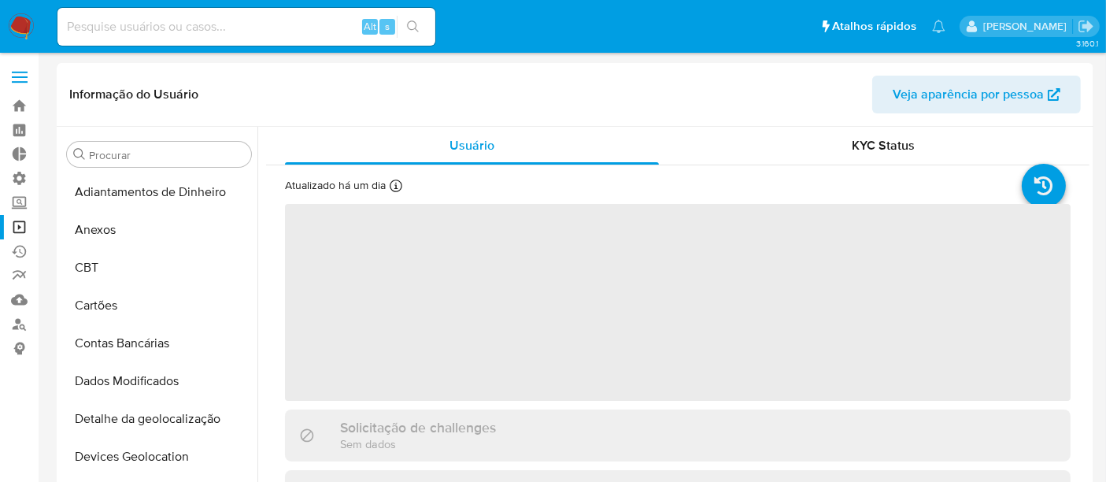
scroll to position [736, 0]
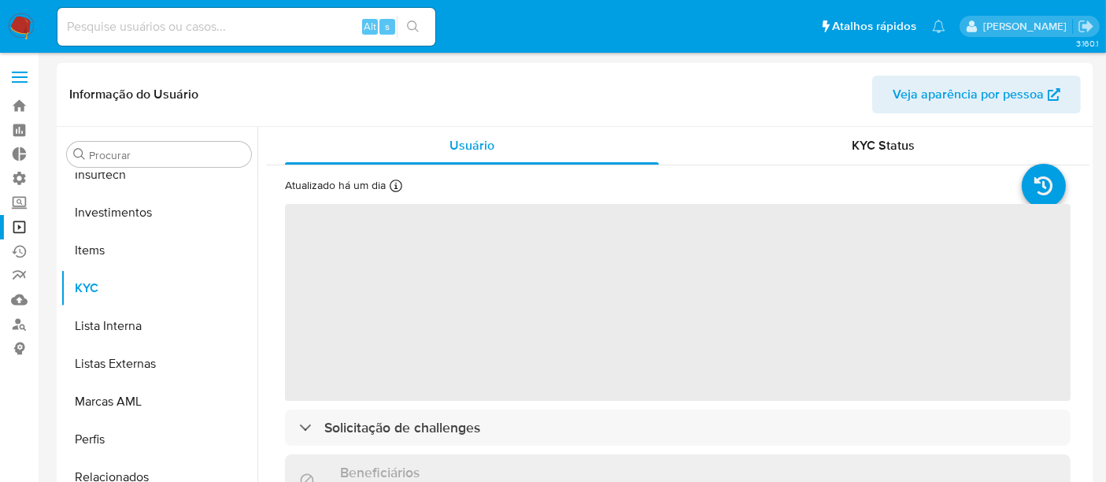
select select "10"
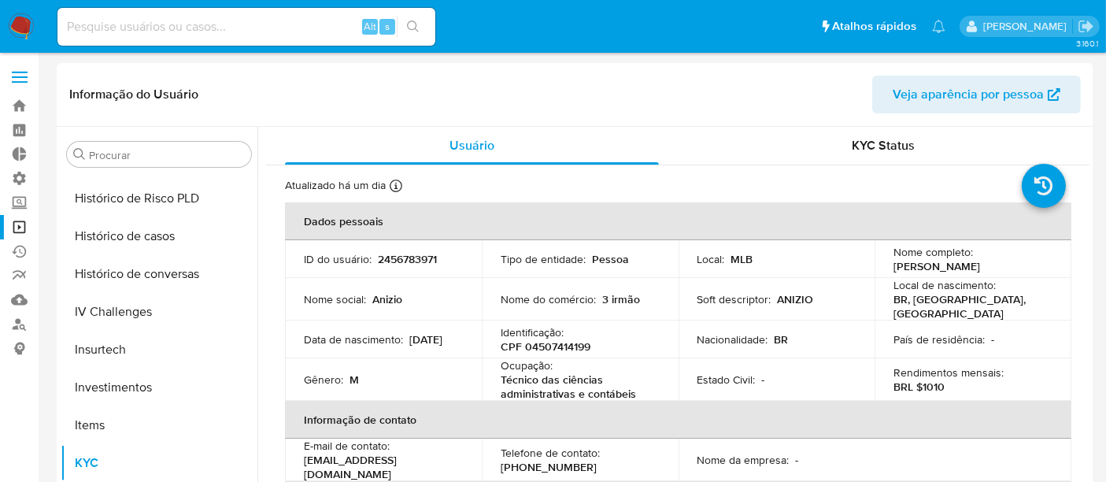
scroll to position [553, 0]
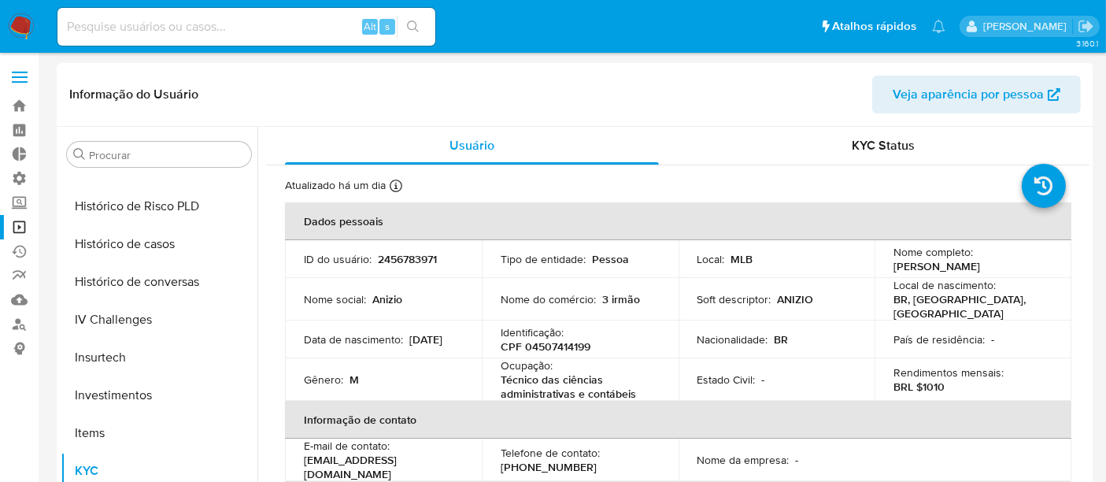
click at [20, 221] on link "Operações em massa" at bounding box center [93, 227] width 187 height 24
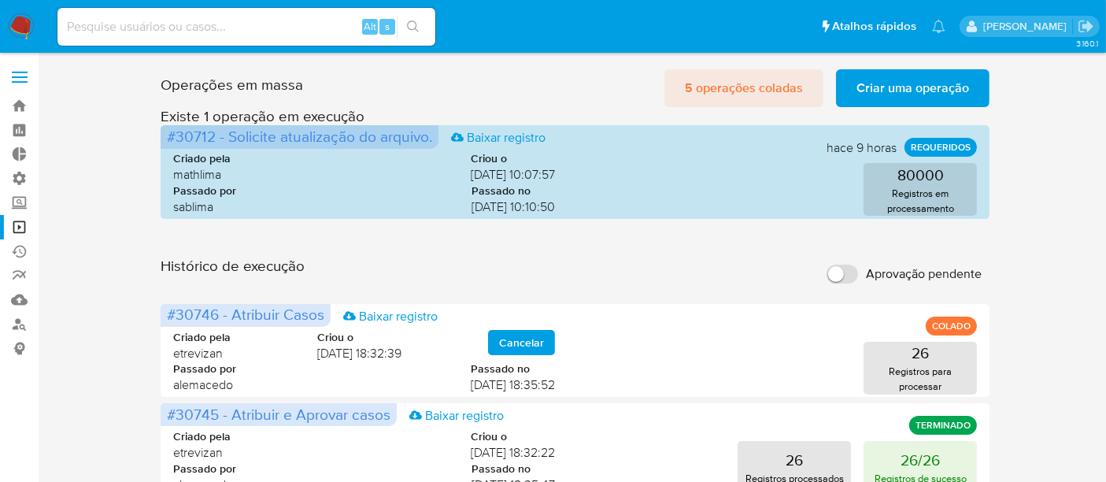
click at [737, 84] on span "5 operações coladas" at bounding box center [744, 88] width 118 height 35
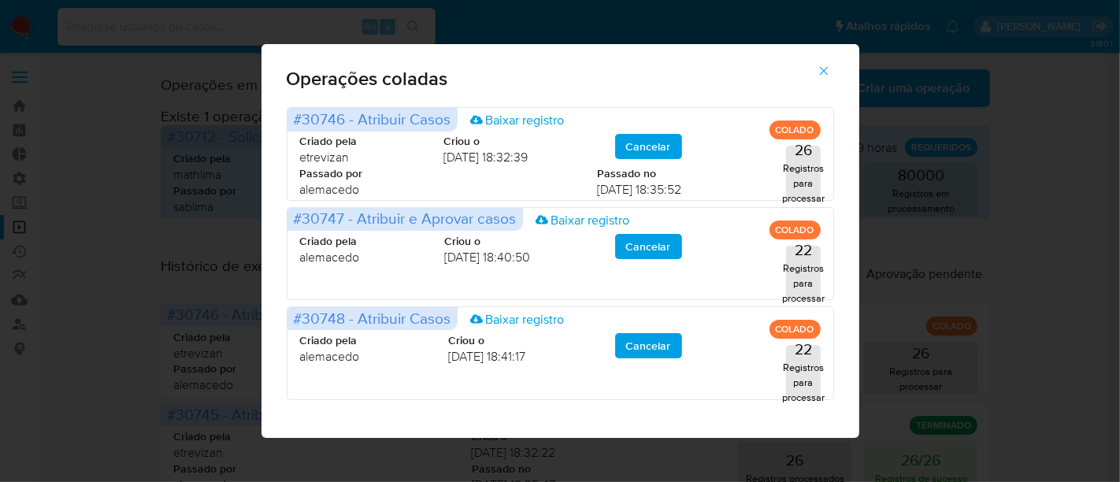
click at [835, 71] on button "button" at bounding box center [823, 71] width 55 height 38
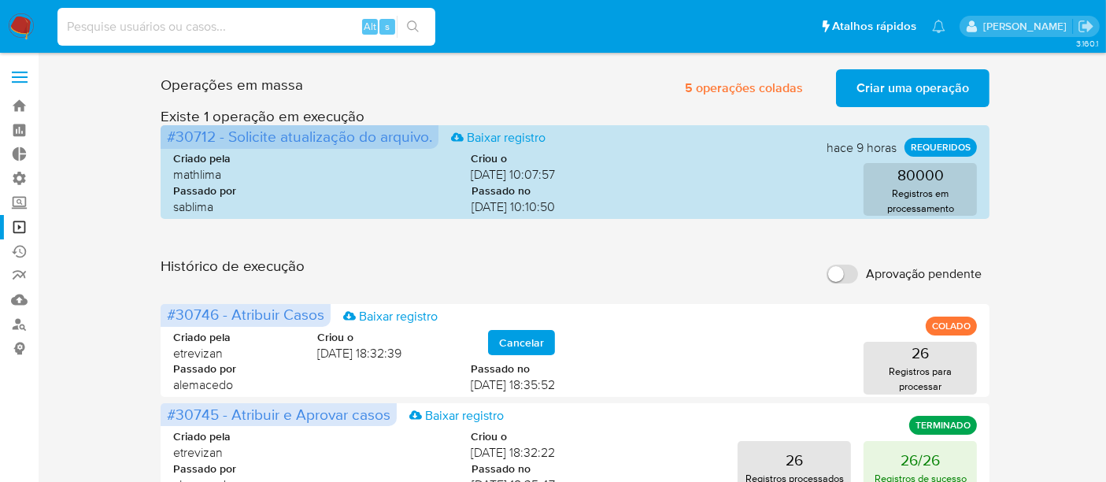
click at [87, 25] on input at bounding box center [246, 27] width 378 height 20
click at [17, 110] on link "Bandeja" at bounding box center [93, 106] width 187 height 24
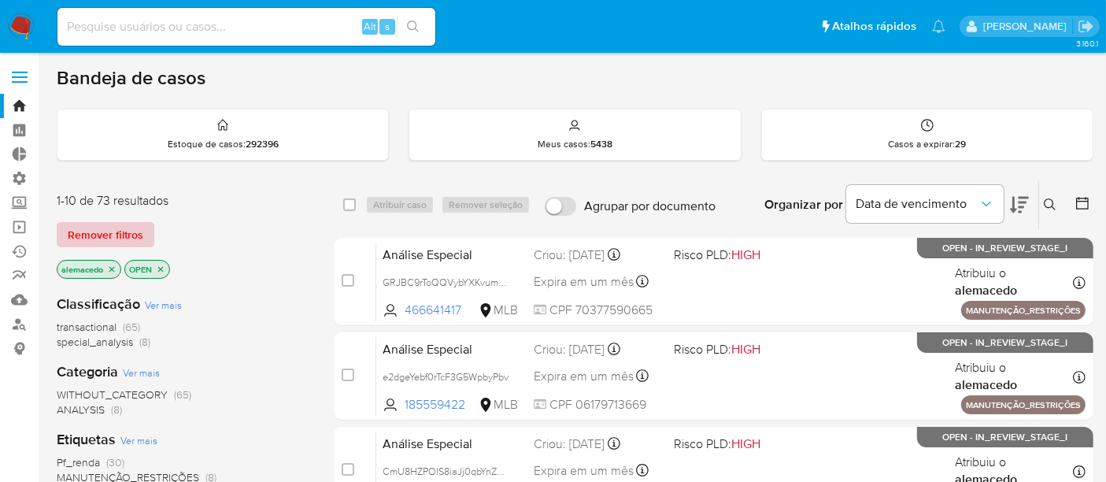
click at [124, 230] on span "Remover filtros" at bounding box center [106, 235] width 76 height 22
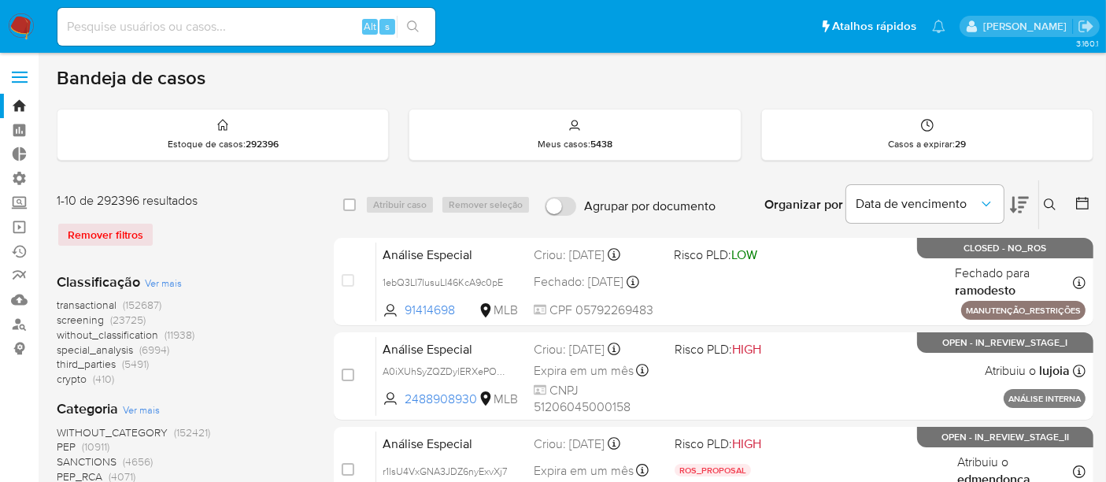
click at [1059, 205] on button at bounding box center [1053, 204] width 26 height 19
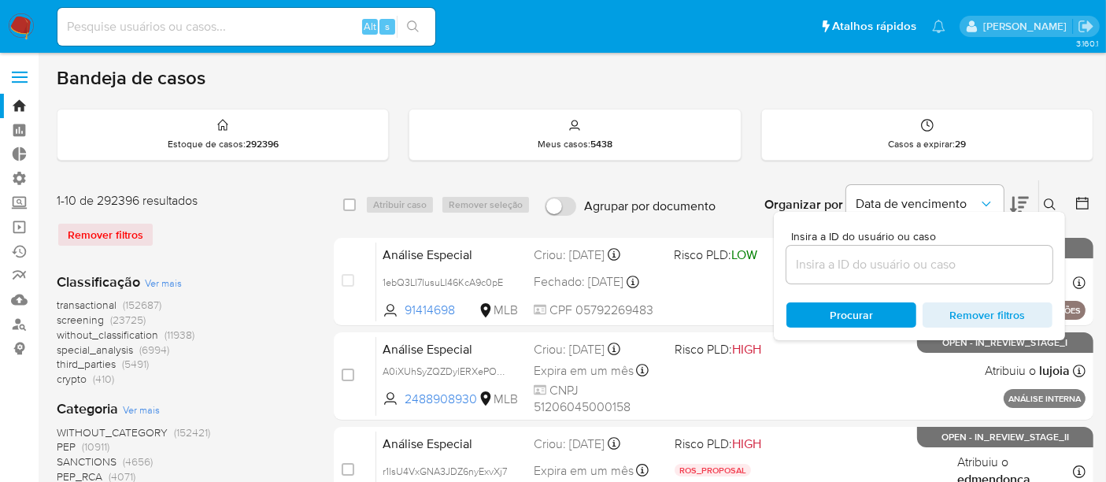
click at [825, 260] on input at bounding box center [920, 264] width 266 height 20
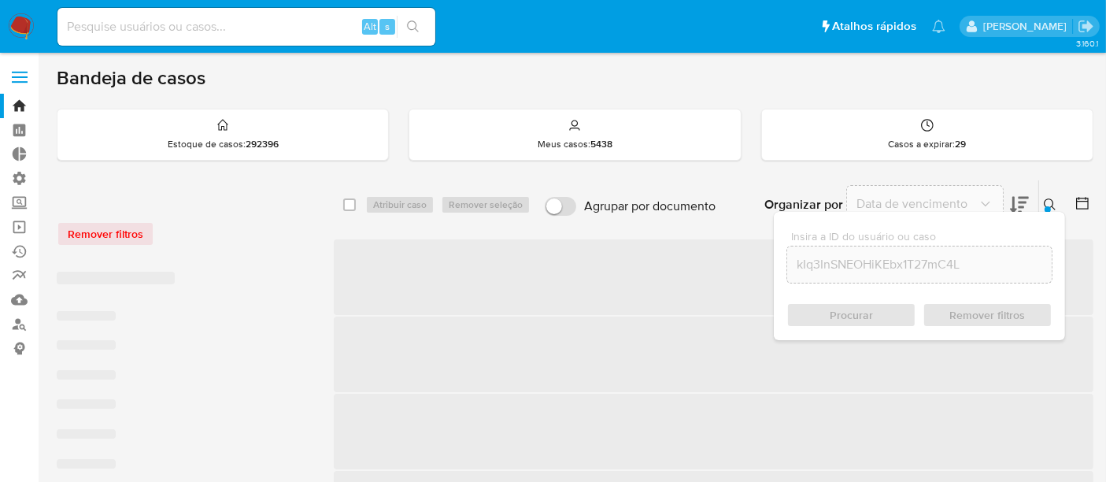
click at [854, 324] on div "Procurar Remover filtros" at bounding box center [920, 314] width 266 height 25
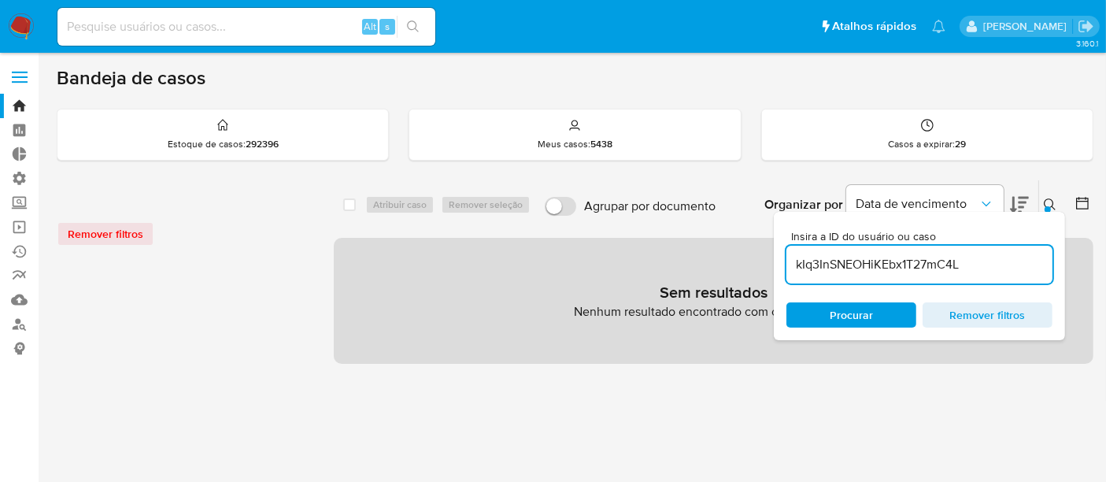
click at [799, 265] on input "kIq3InSNEOHiKEbx1T27mC4L" at bounding box center [920, 264] width 266 height 20
type input "kIq3InSNEOHiKEbx1T27mC4L"
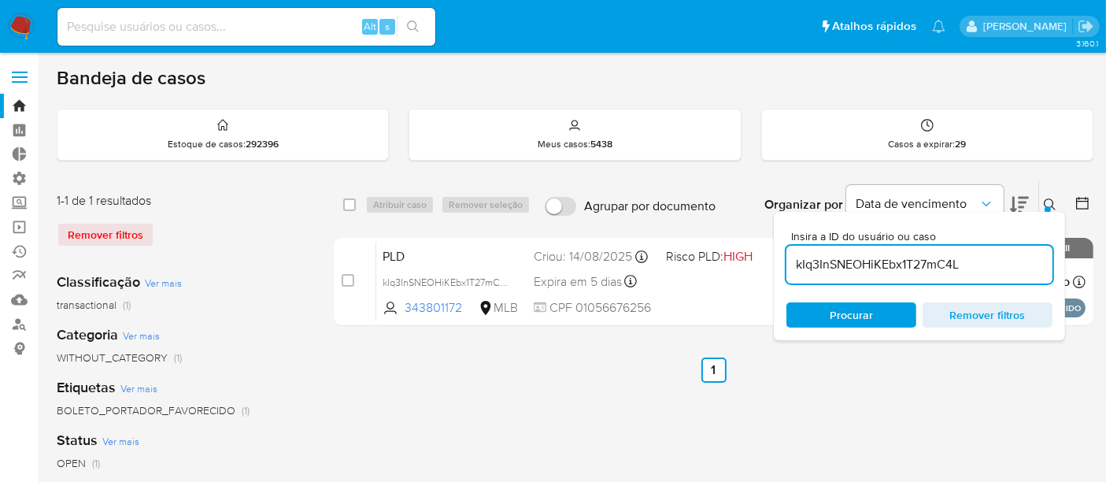
click at [1048, 206] on div at bounding box center [1048, 209] width 6 height 6
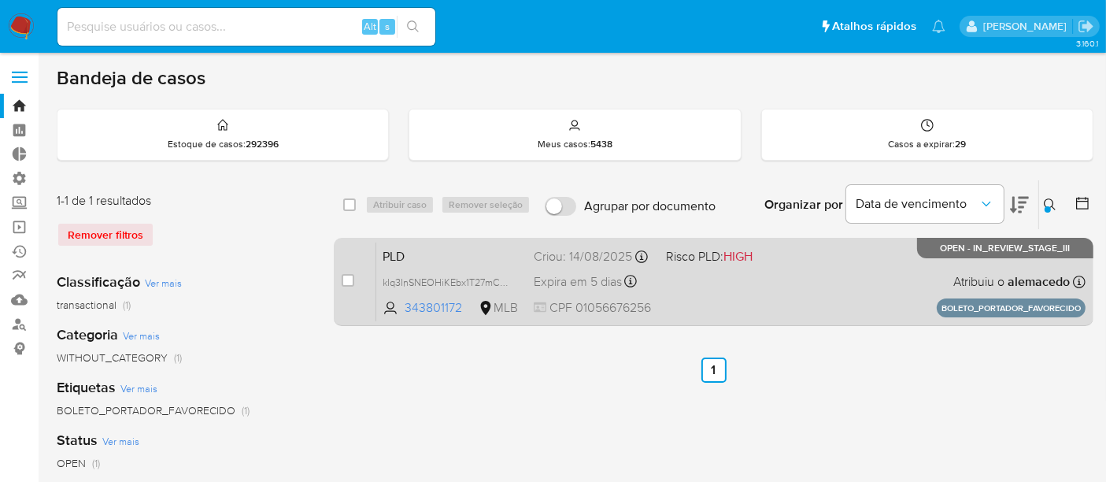
click at [661, 284] on div "PLD kIq3InSNEOHiKEbx1T27mC4L 343801172 MLB Risco PLD: HIGH Criou: 14/08/2025 Cr…" at bounding box center [731, 282] width 710 height 80
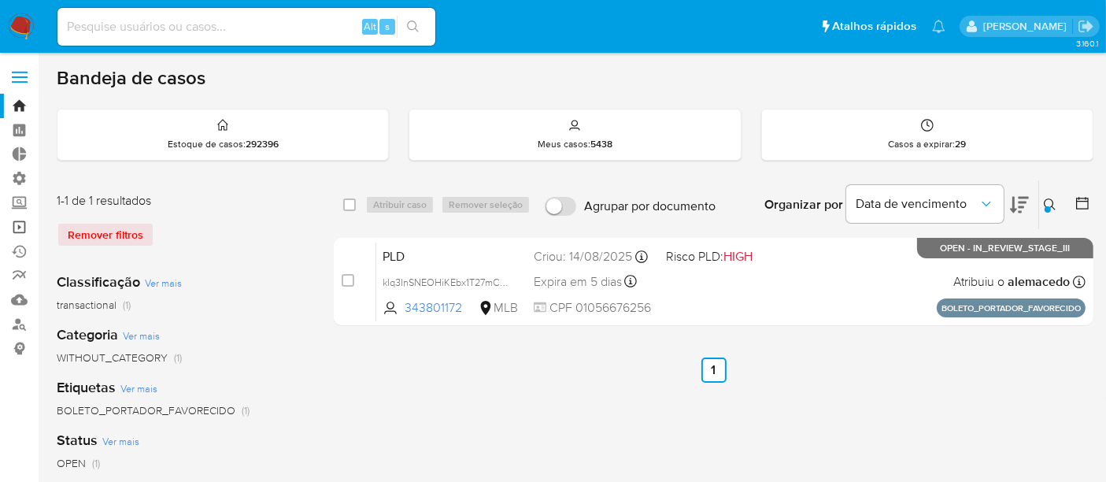
click at [13, 217] on link "Operações em massa" at bounding box center [93, 227] width 187 height 24
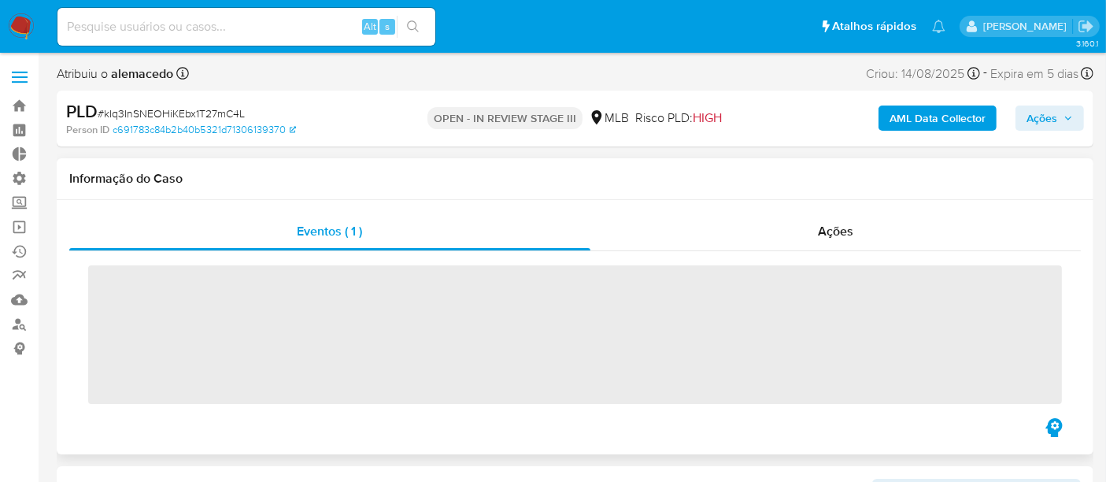
scroll to position [816, 0]
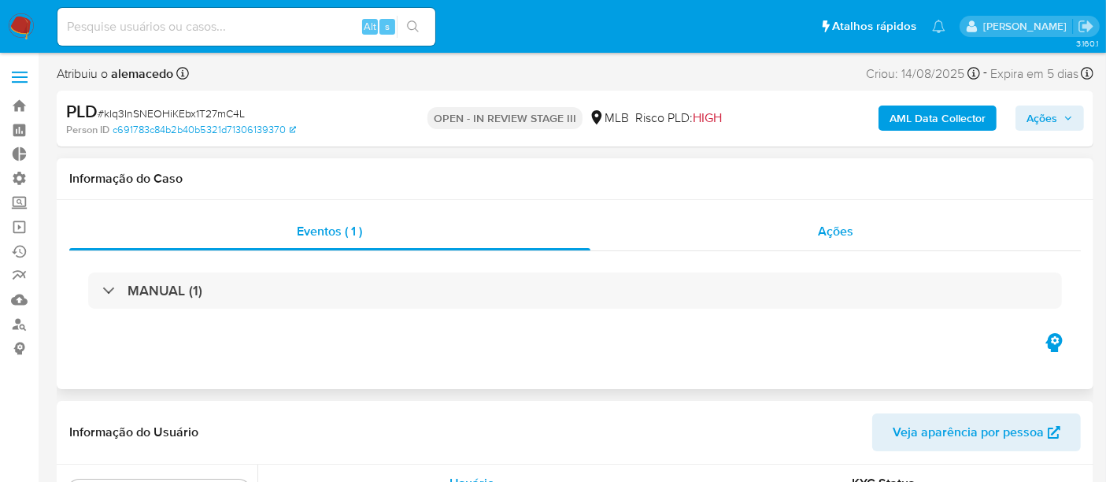
click at [841, 230] on span "Ações" at bounding box center [835, 231] width 35 height 18
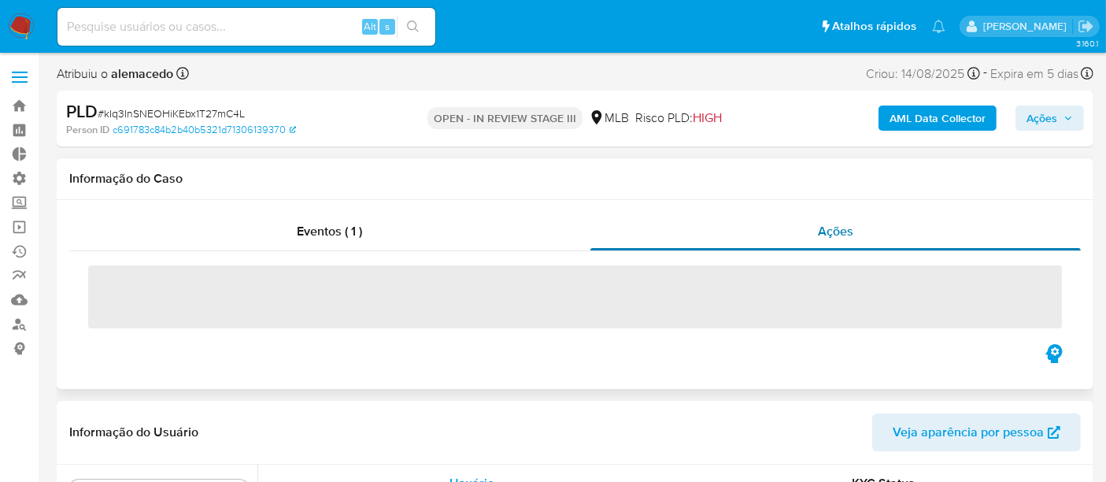
select select "10"
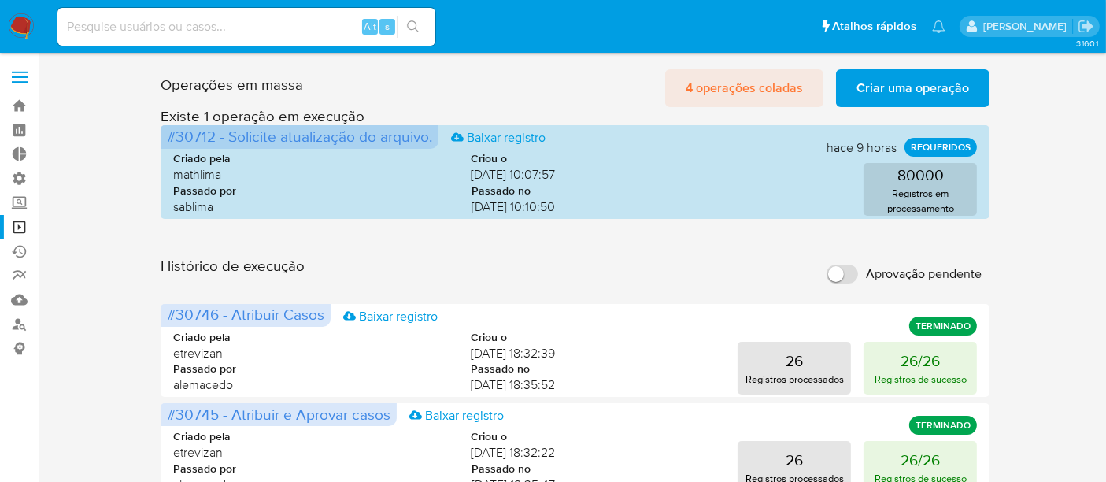
click at [731, 85] on span "4 operações coladas" at bounding box center [744, 88] width 117 height 35
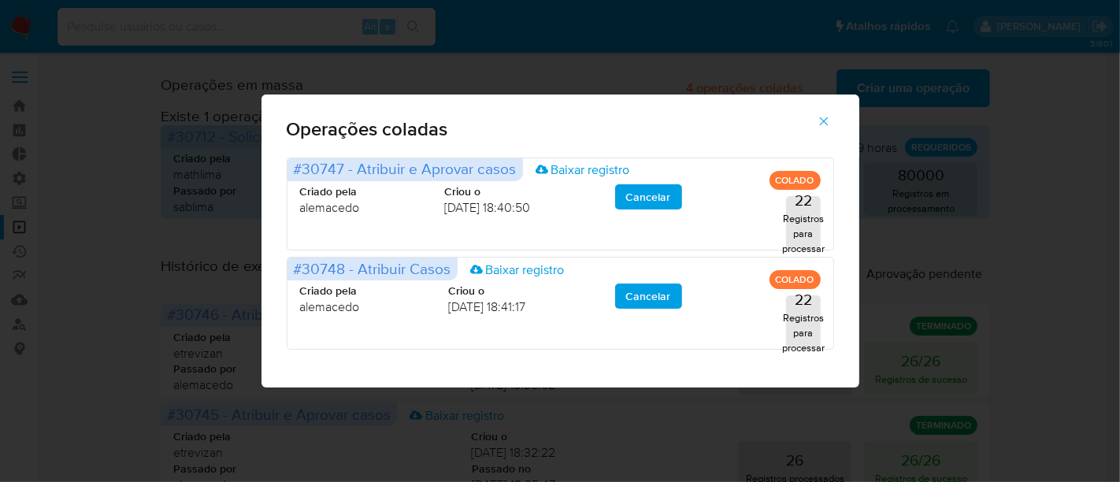
click at [832, 122] on button "button" at bounding box center [823, 121] width 55 height 38
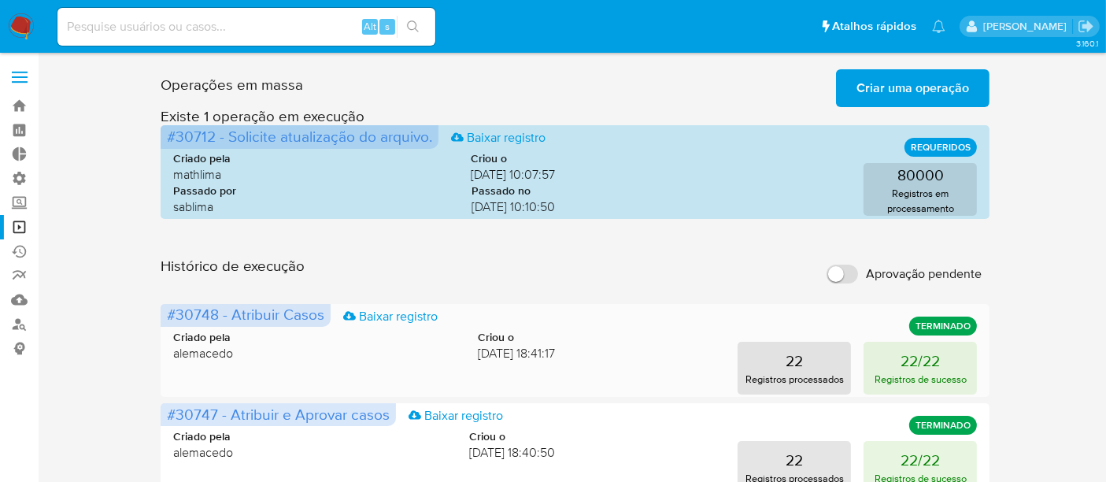
scroll to position [87, 0]
